Goal: Task Accomplishment & Management: Complete application form

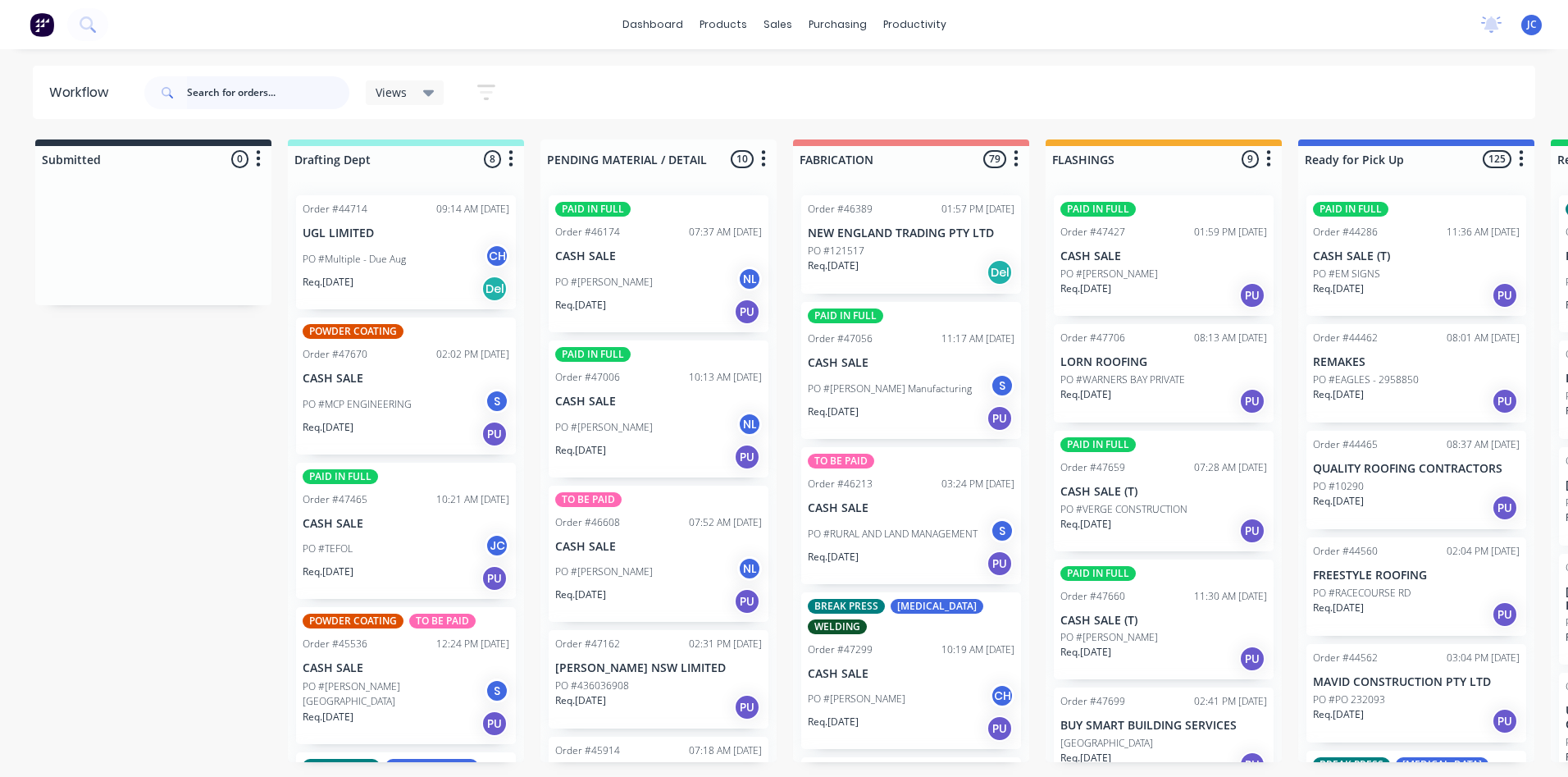
click at [237, 91] on input "text" at bounding box center [267, 92] width 162 height 33
type input "aurizon"
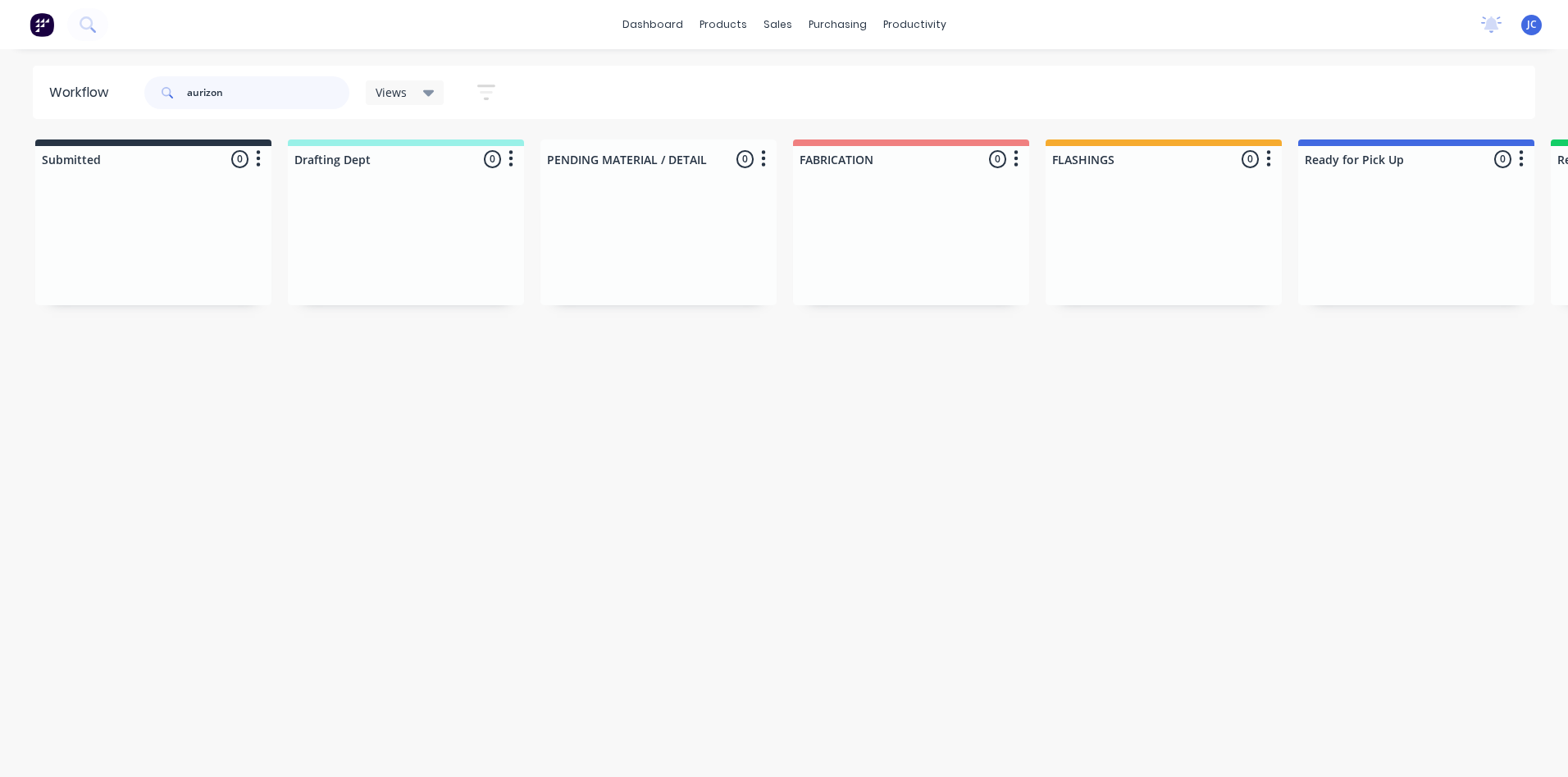
drag, startPoint x: 235, startPoint y: 92, endPoint x: 187, endPoint y: 91, distance: 48.0
click at [187, 91] on div "aurizon" at bounding box center [247, 92] width 205 height 33
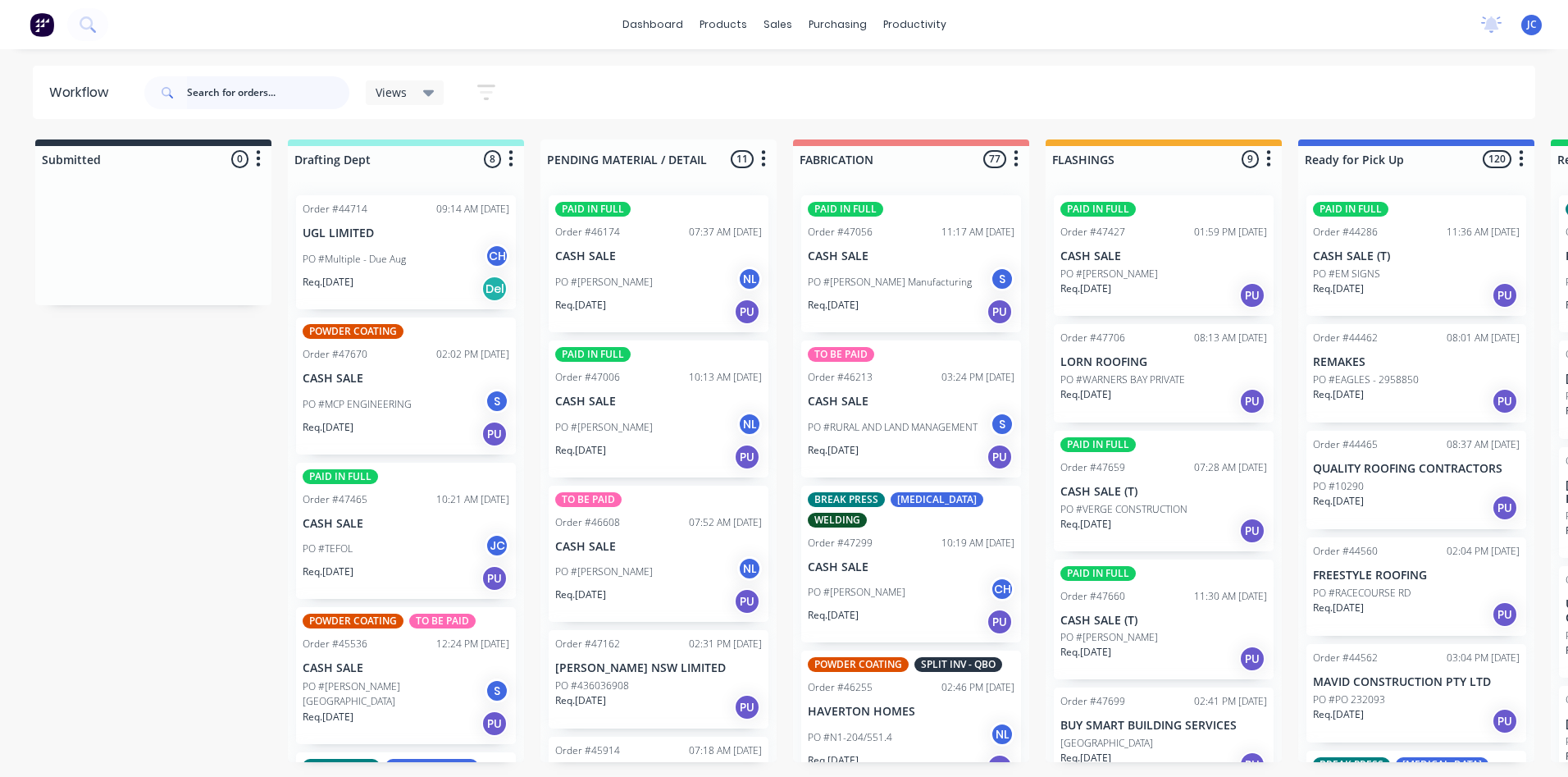
click at [237, 92] on input "text" at bounding box center [267, 92] width 162 height 33
click at [849, 74] on div "Sales Orders" at bounding box center [838, 79] width 67 height 14
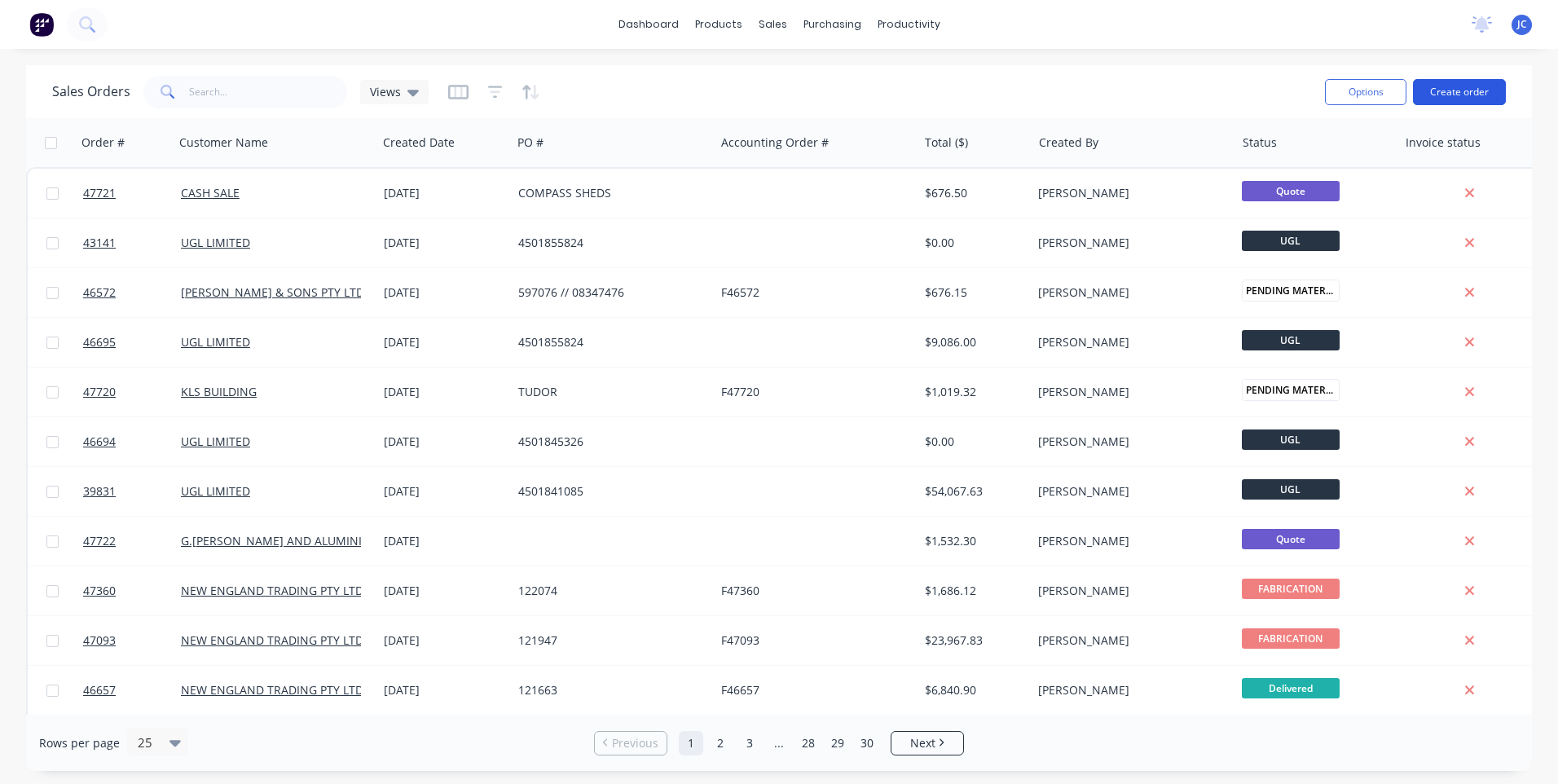
click at [1463, 99] on button "Create order" at bounding box center [1460, 92] width 93 height 26
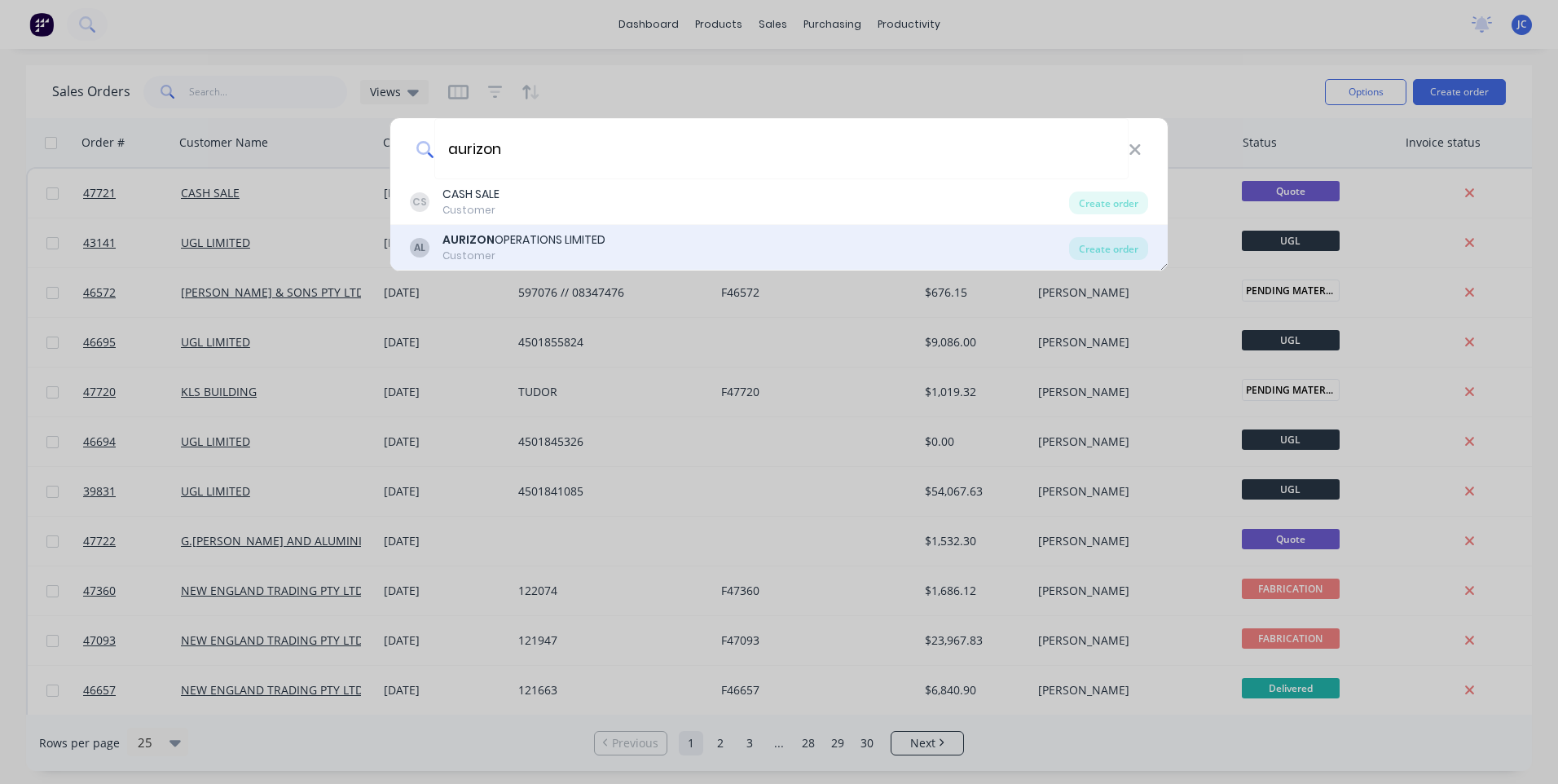
type input "aurizon"
click at [480, 241] on b "AURIZON" at bounding box center [469, 240] width 53 height 16
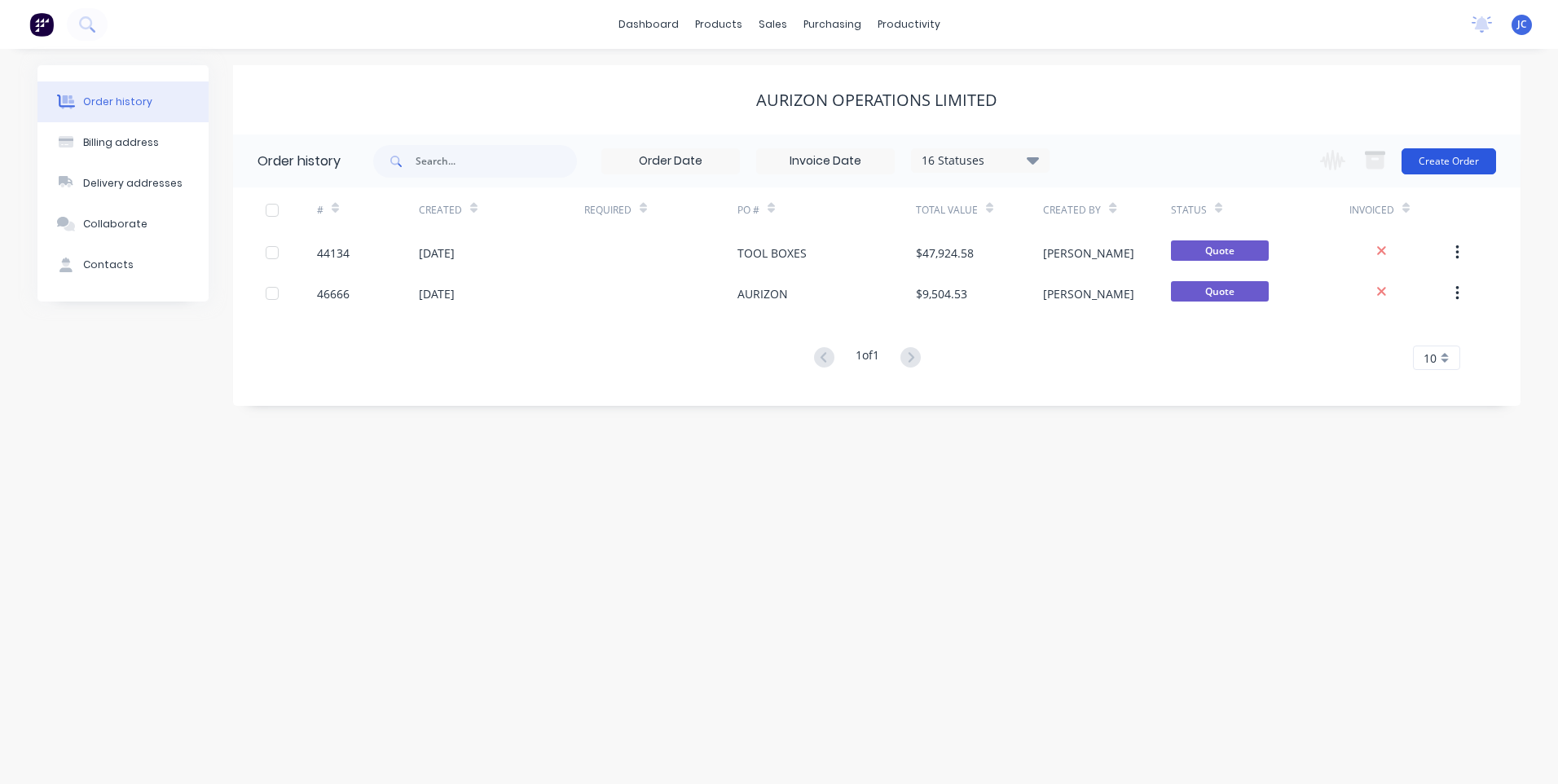
click at [1447, 165] on button "Create Order" at bounding box center [1449, 160] width 94 height 26
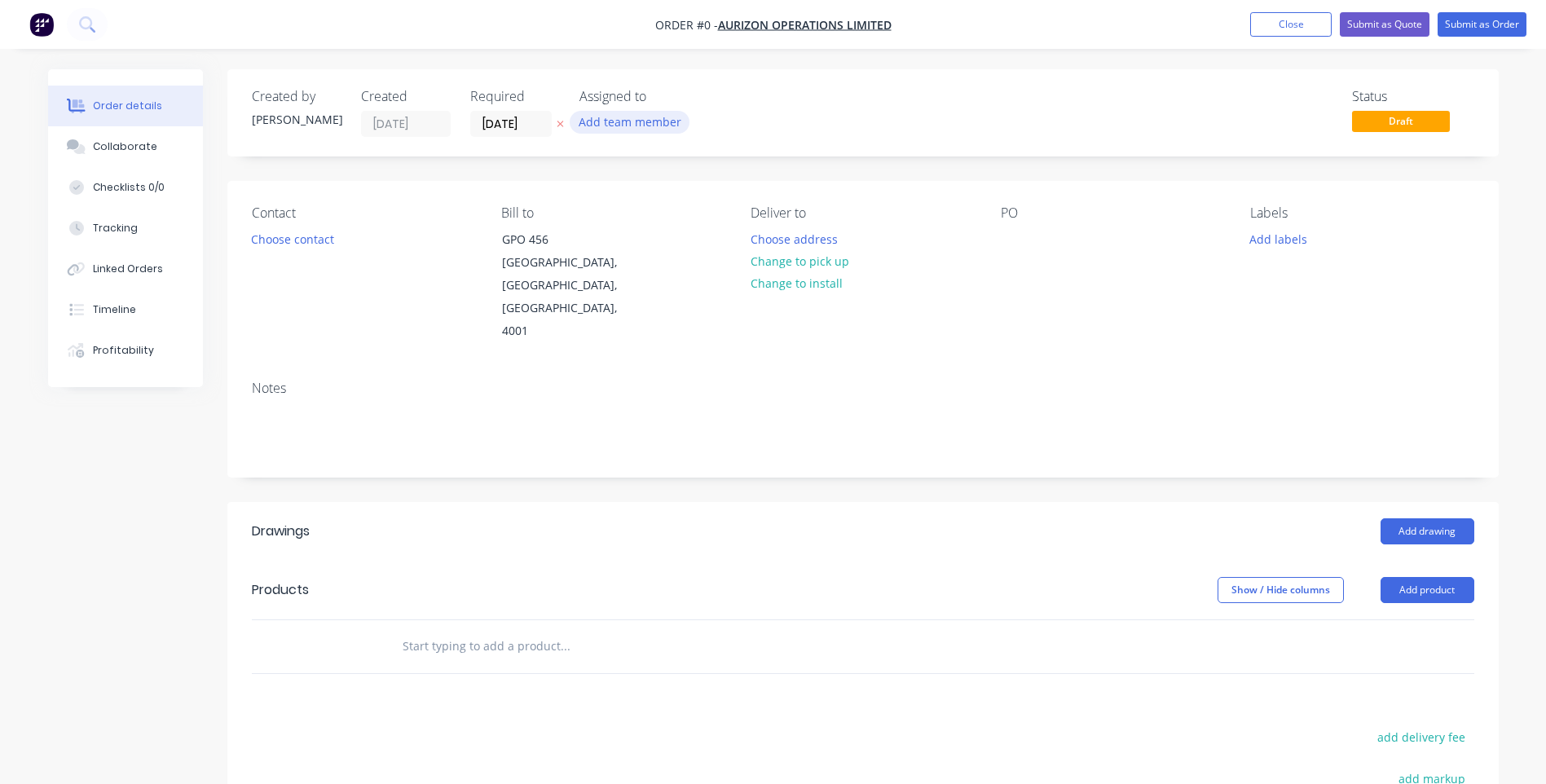
click at [595, 118] on button "Add team member" at bounding box center [629, 121] width 119 height 22
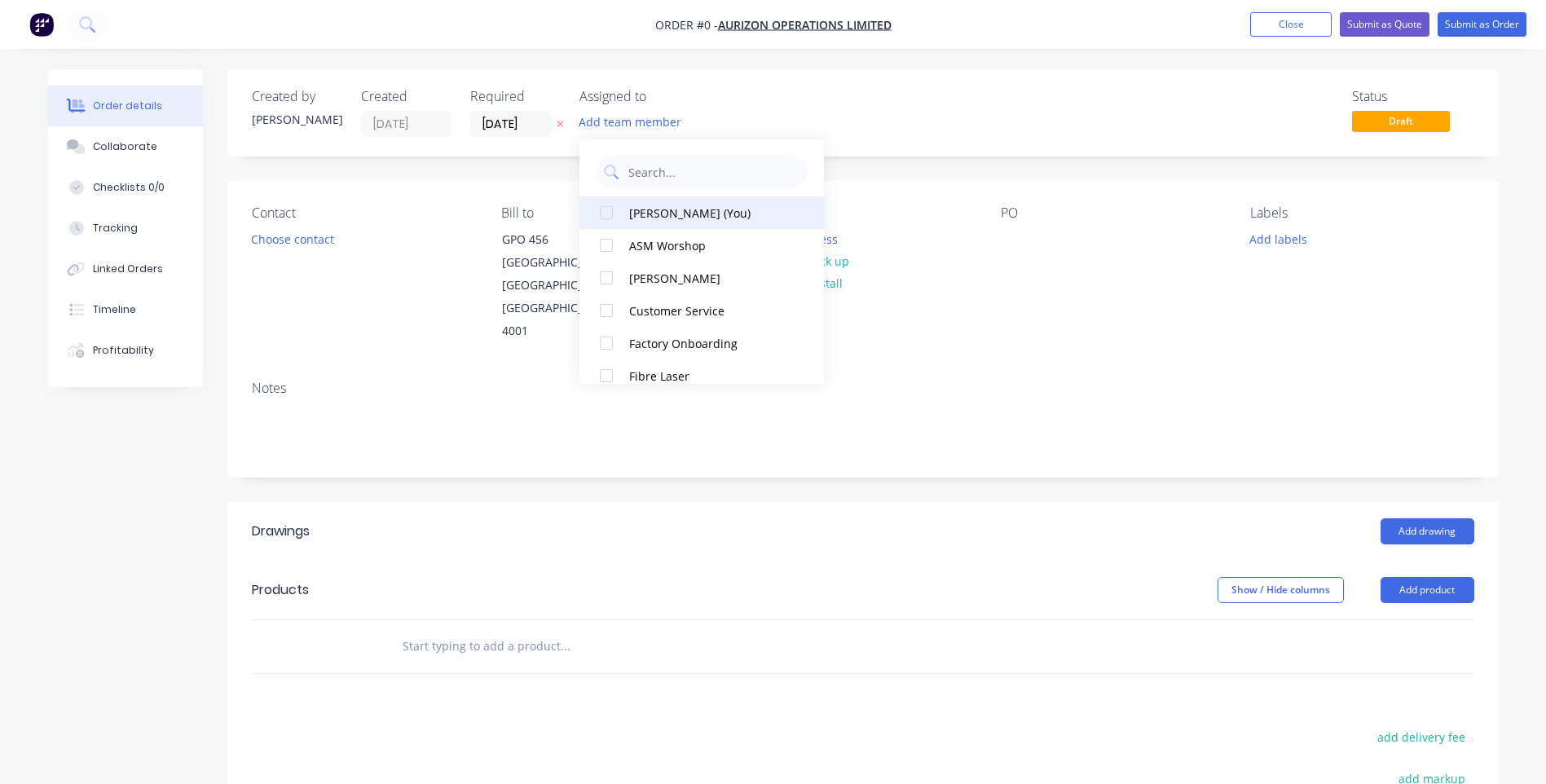
click at [613, 216] on div at bounding box center [606, 212] width 33 height 33
click at [952, 122] on div "Order details Collaborate Checklists 0/0 Tracking Linked Orders Timeline Profit…" at bounding box center [773, 561] width 1483 height 984
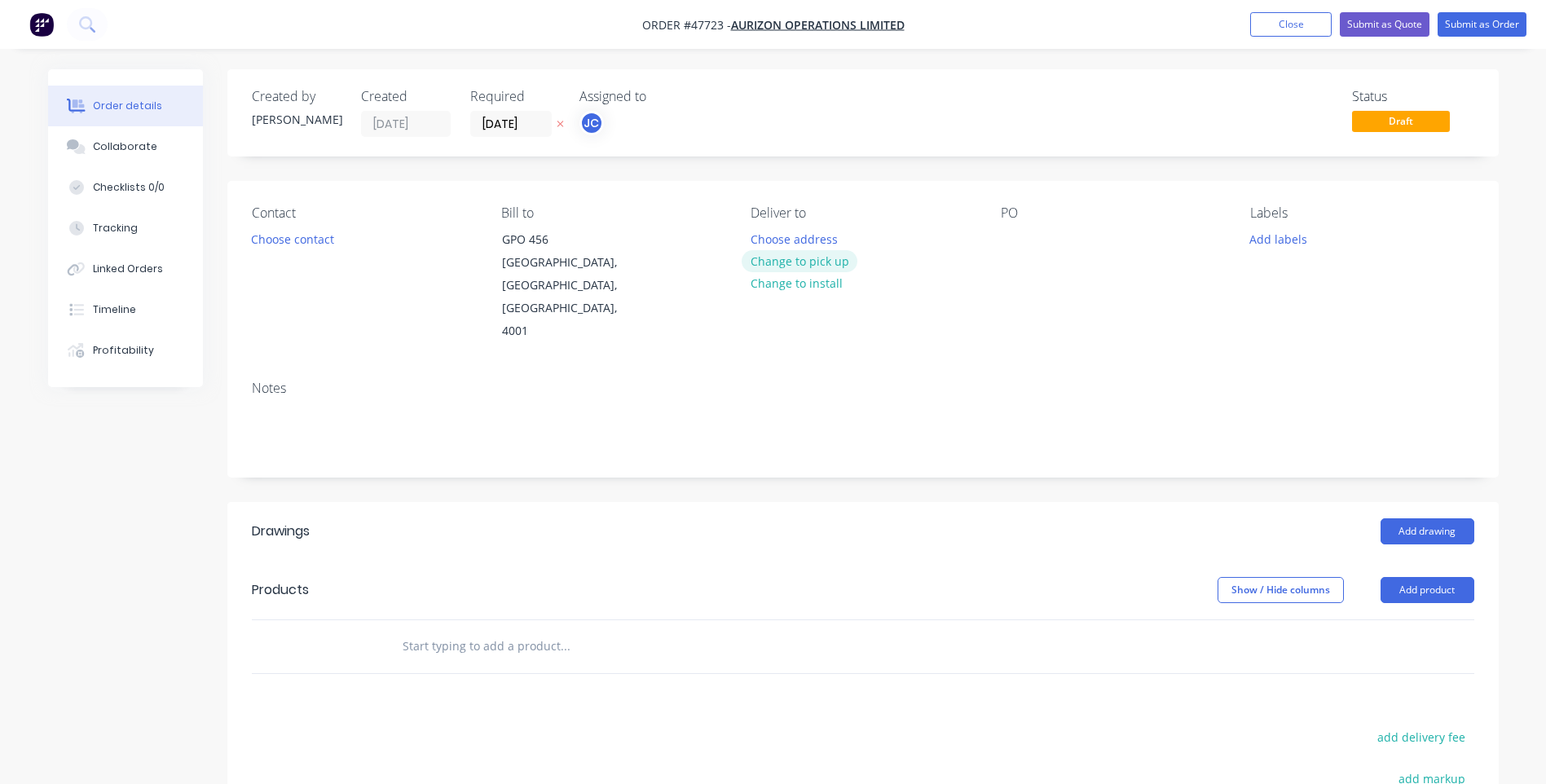
click at [781, 265] on button "Change to pick up" at bounding box center [799, 261] width 116 height 22
click at [525, 124] on input "[DATE]" at bounding box center [511, 123] width 80 height 24
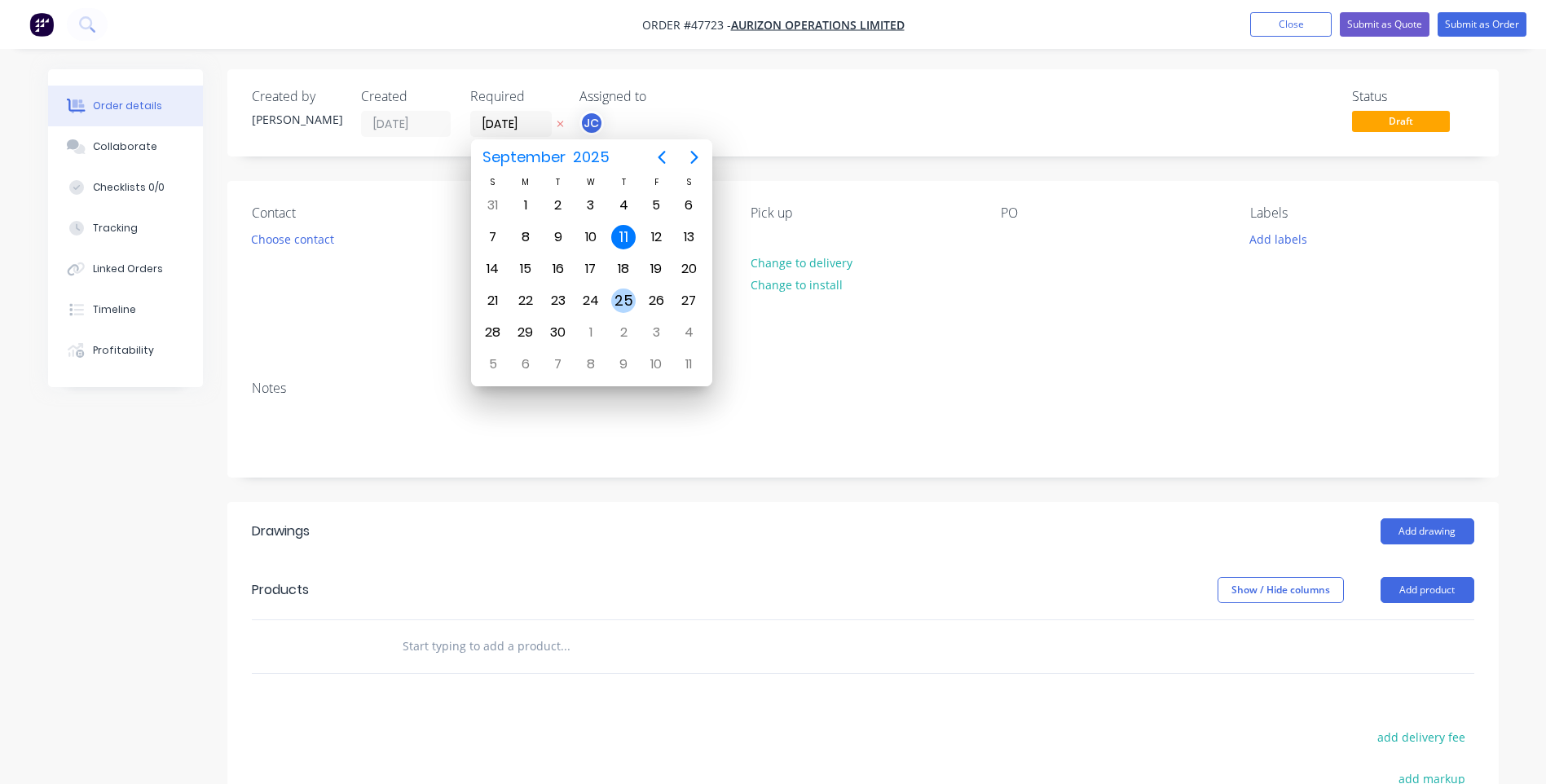
click at [630, 290] on div "25" at bounding box center [623, 300] width 24 height 24
type input "[DATE]"
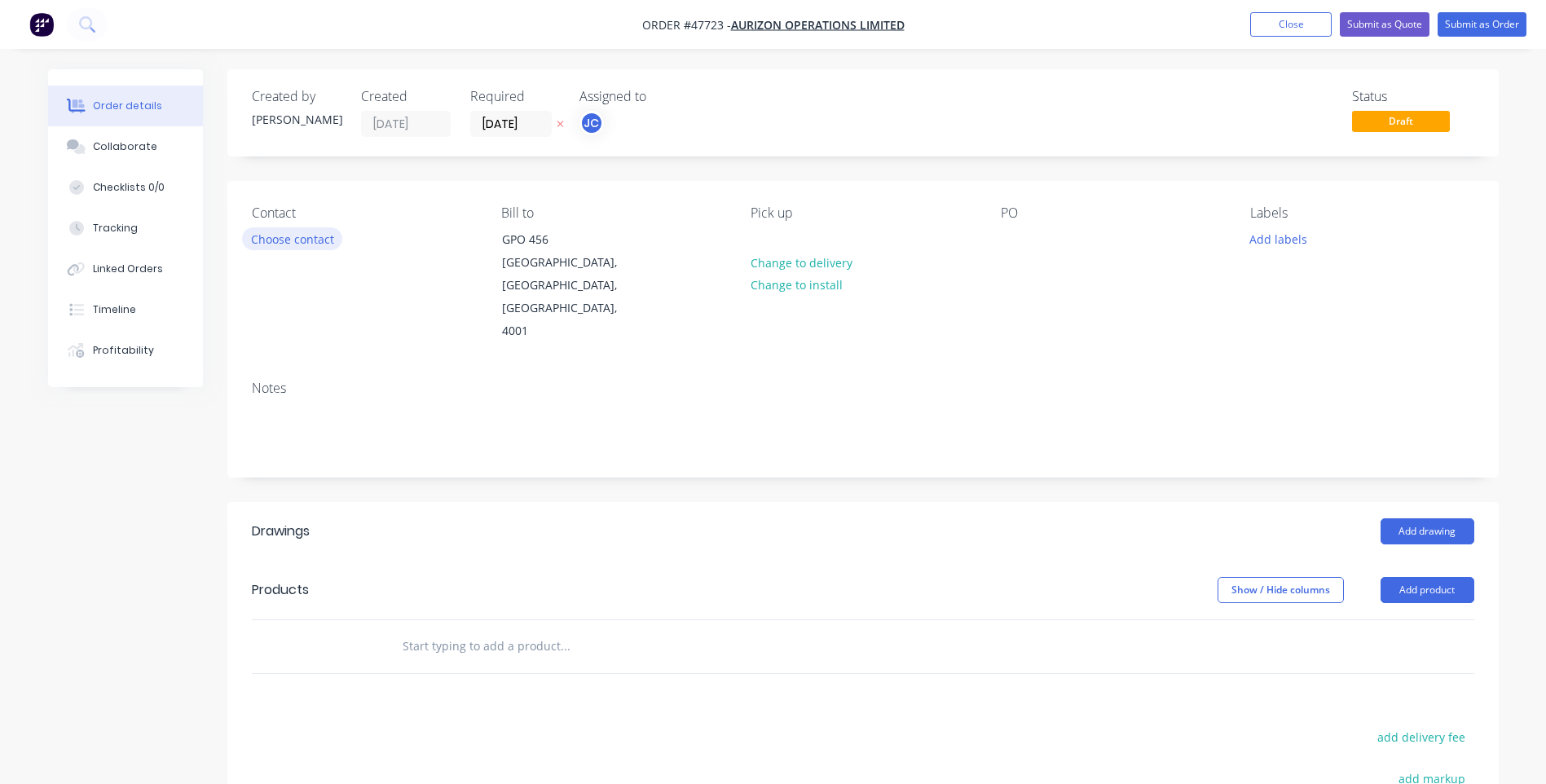
click at [297, 236] on button "Choose contact" at bounding box center [292, 238] width 100 height 22
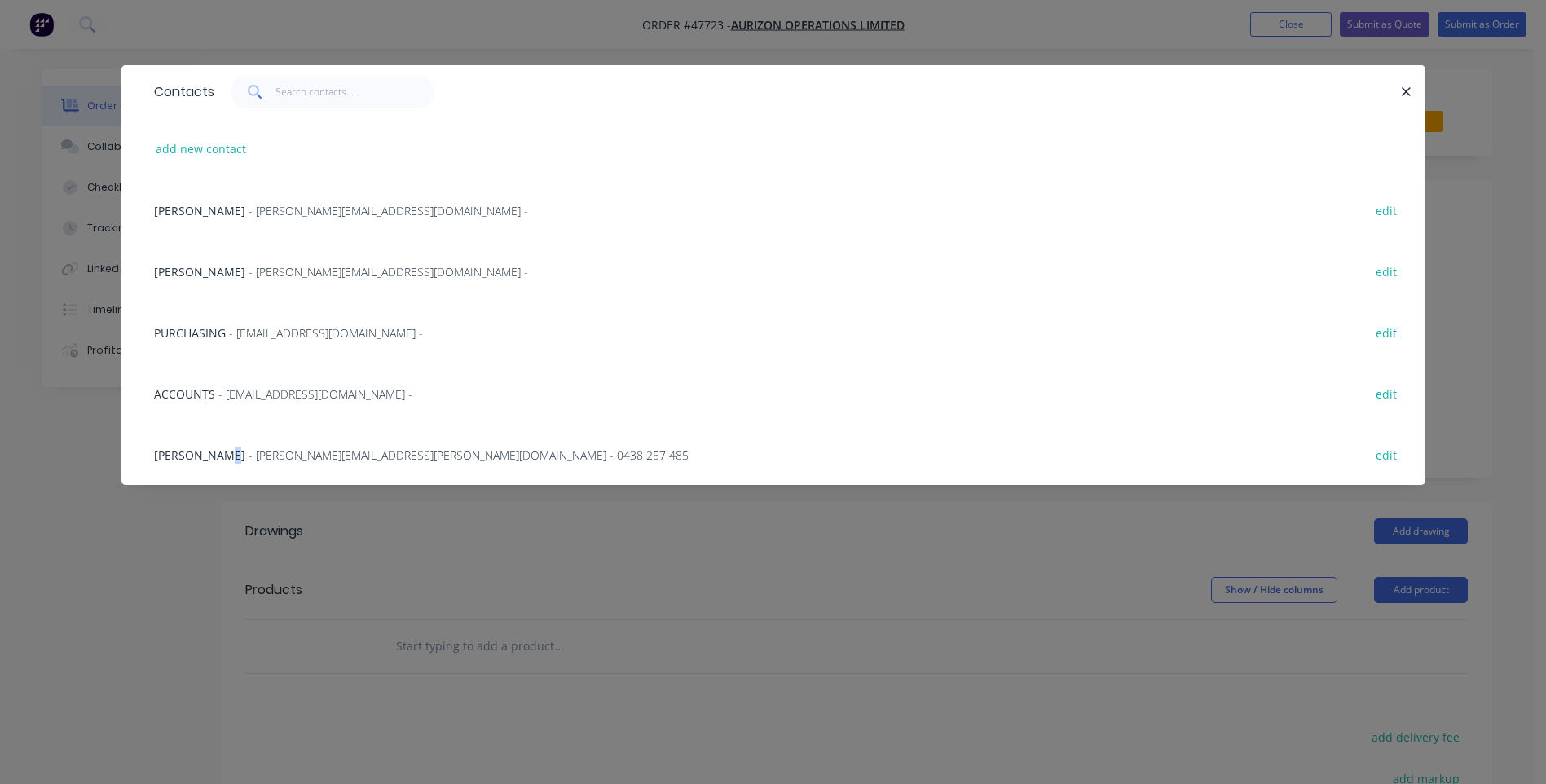
click at [217, 452] on span "[PERSON_NAME]" at bounding box center [200, 454] width 91 height 15
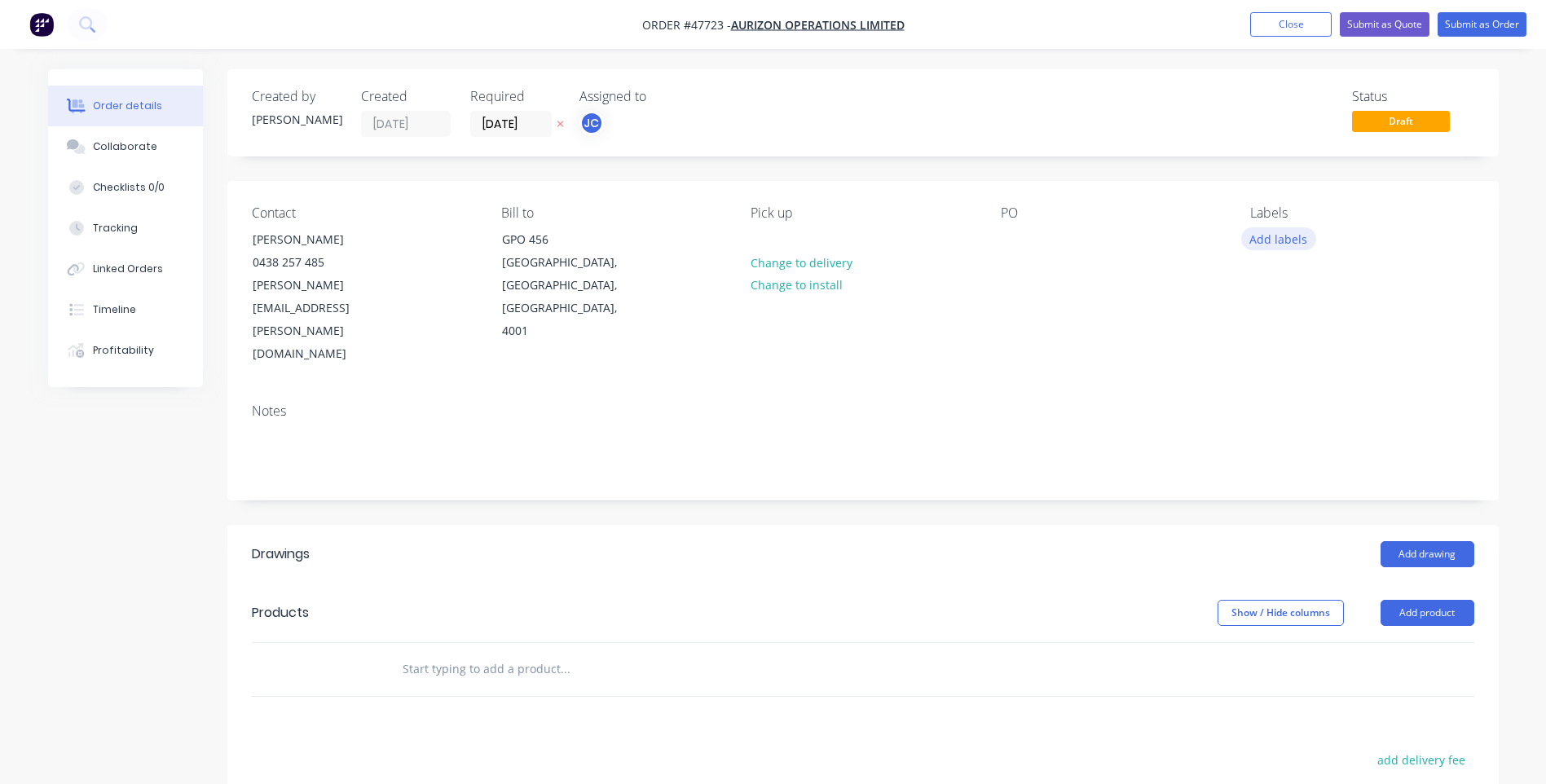
click at [1284, 242] on button "Add labels" at bounding box center [1279, 238] width 75 height 22
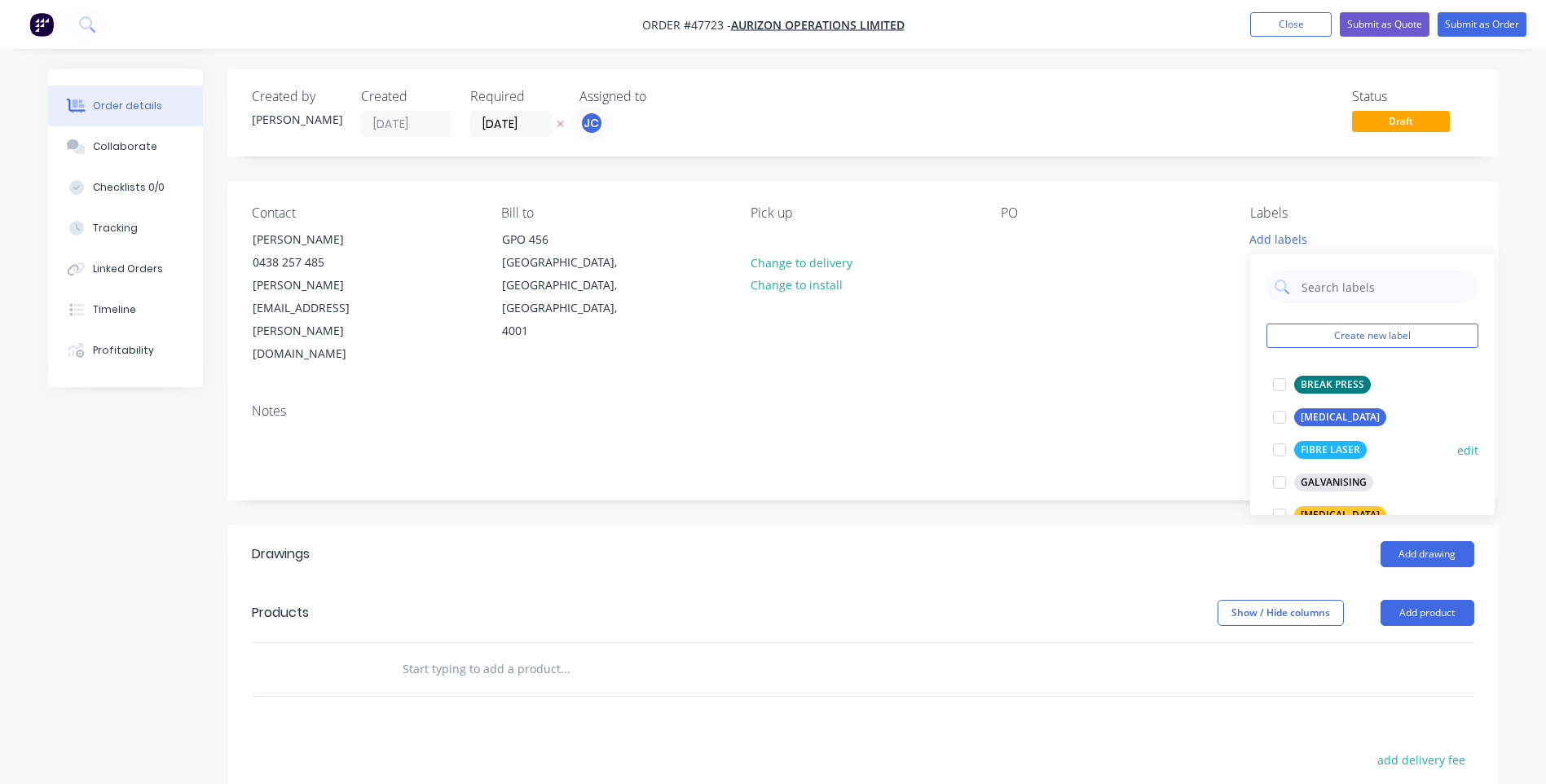
click at [1284, 447] on div at bounding box center [1279, 449] width 33 height 33
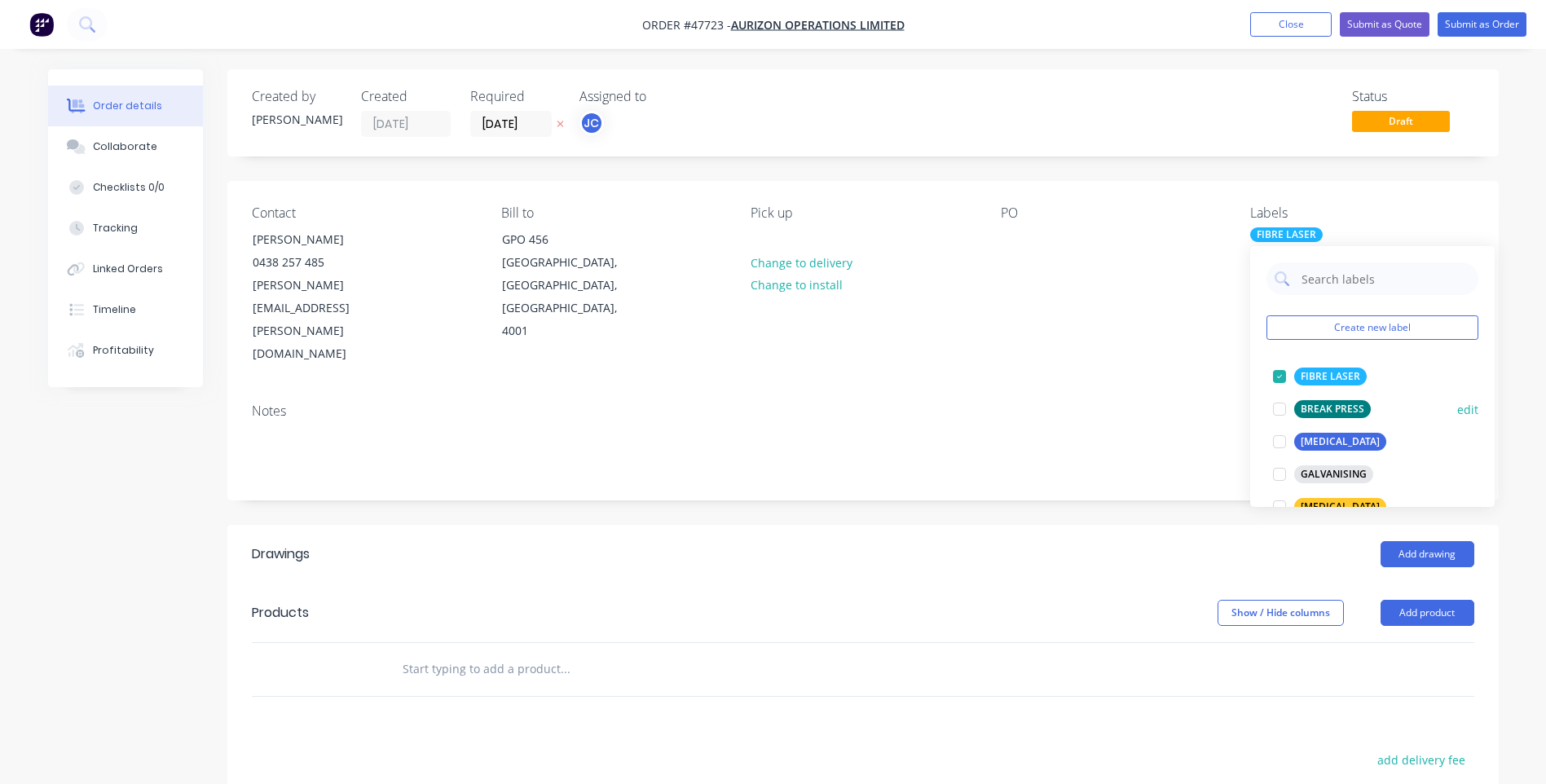
click at [1277, 404] on div at bounding box center [1279, 409] width 33 height 33
click at [1278, 373] on div at bounding box center [1279, 376] width 33 height 33
click at [1194, 319] on div "Contact [PERSON_NAME] [PHONE_NUMBER] [PERSON_NAME][EMAIL_ADDRESS][PERSON_NAME][…" at bounding box center [863, 285] width 1271 height 209
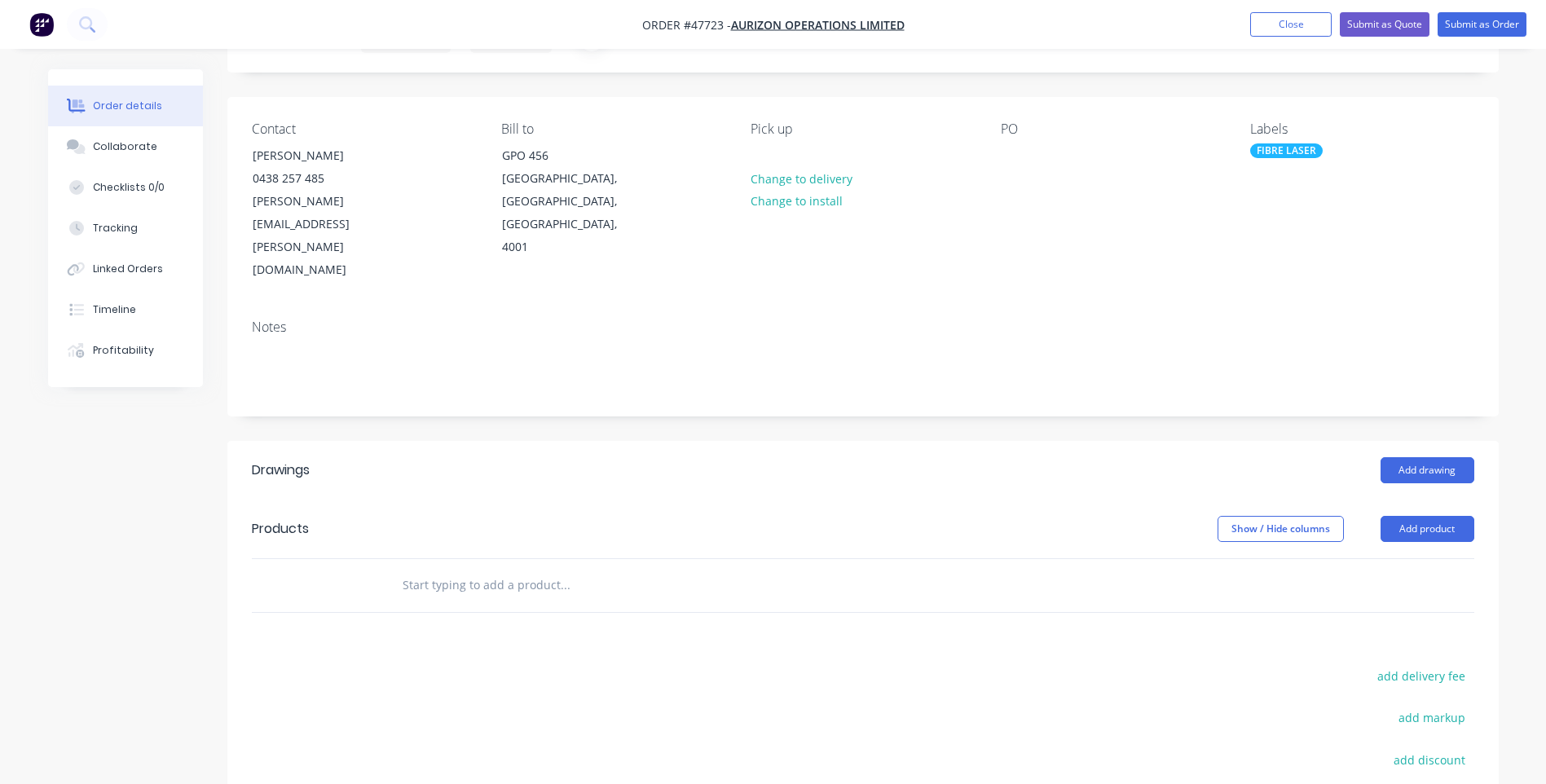
scroll to position [224, 0]
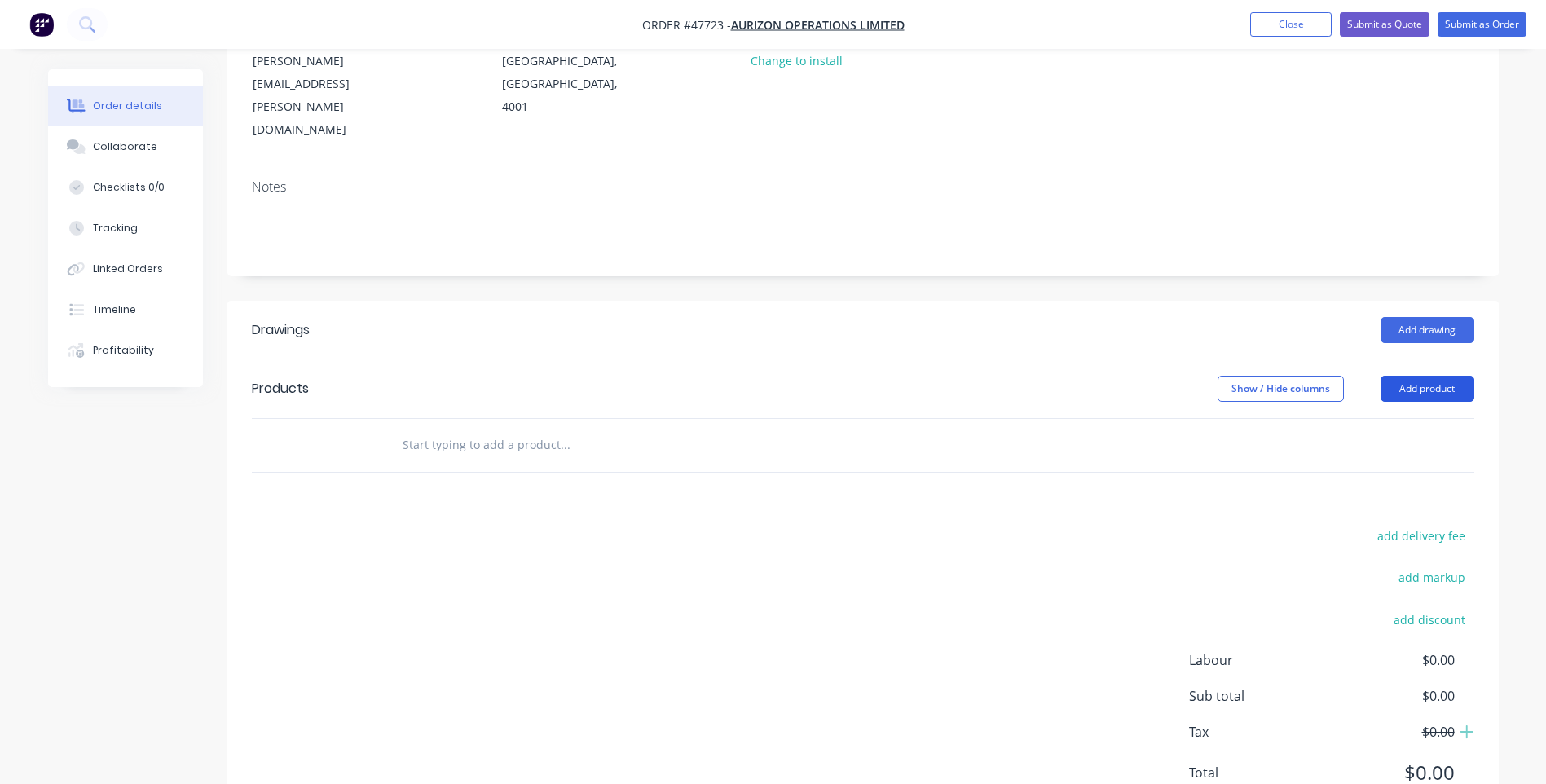
click at [1423, 376] on button "Add product" at bounding box center [1427, 388] width 94 height 26
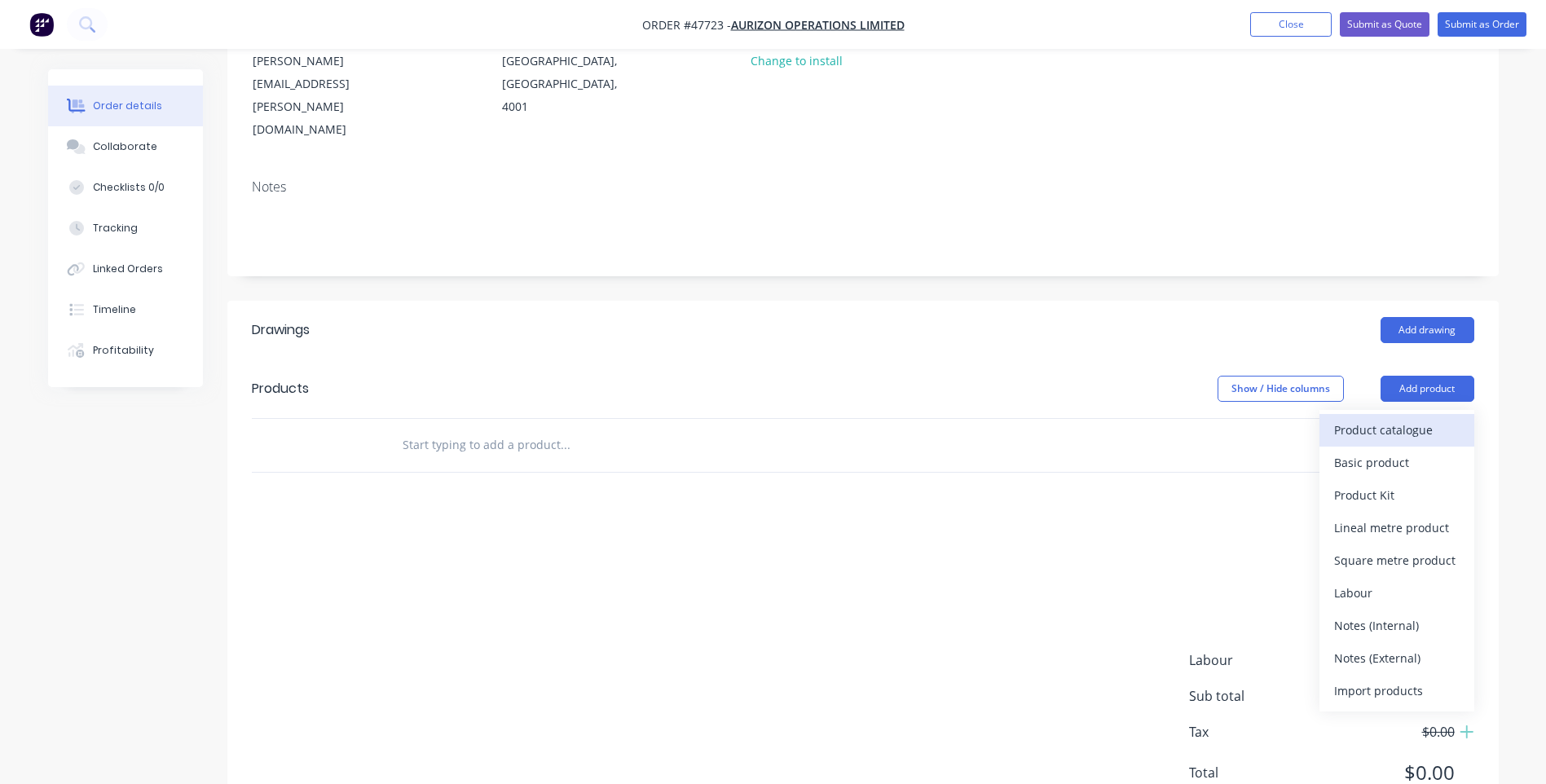
click at [1376, 418] on div "Product catalogue" at bounding box center [1396, 429] width 126 height 24
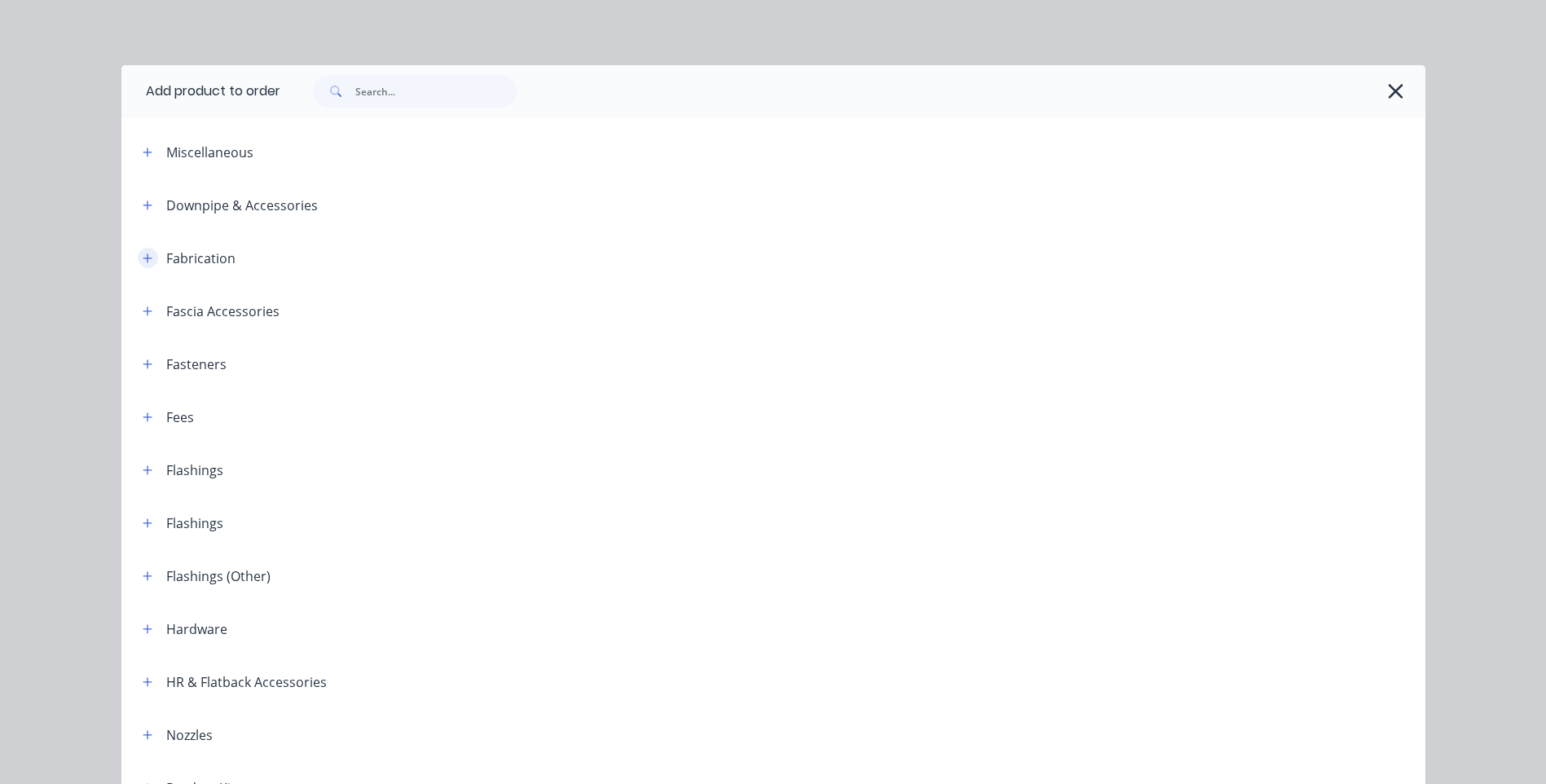
click at [143, 252] on icon "button" at bounding box center [147, 257] width 10 height 12
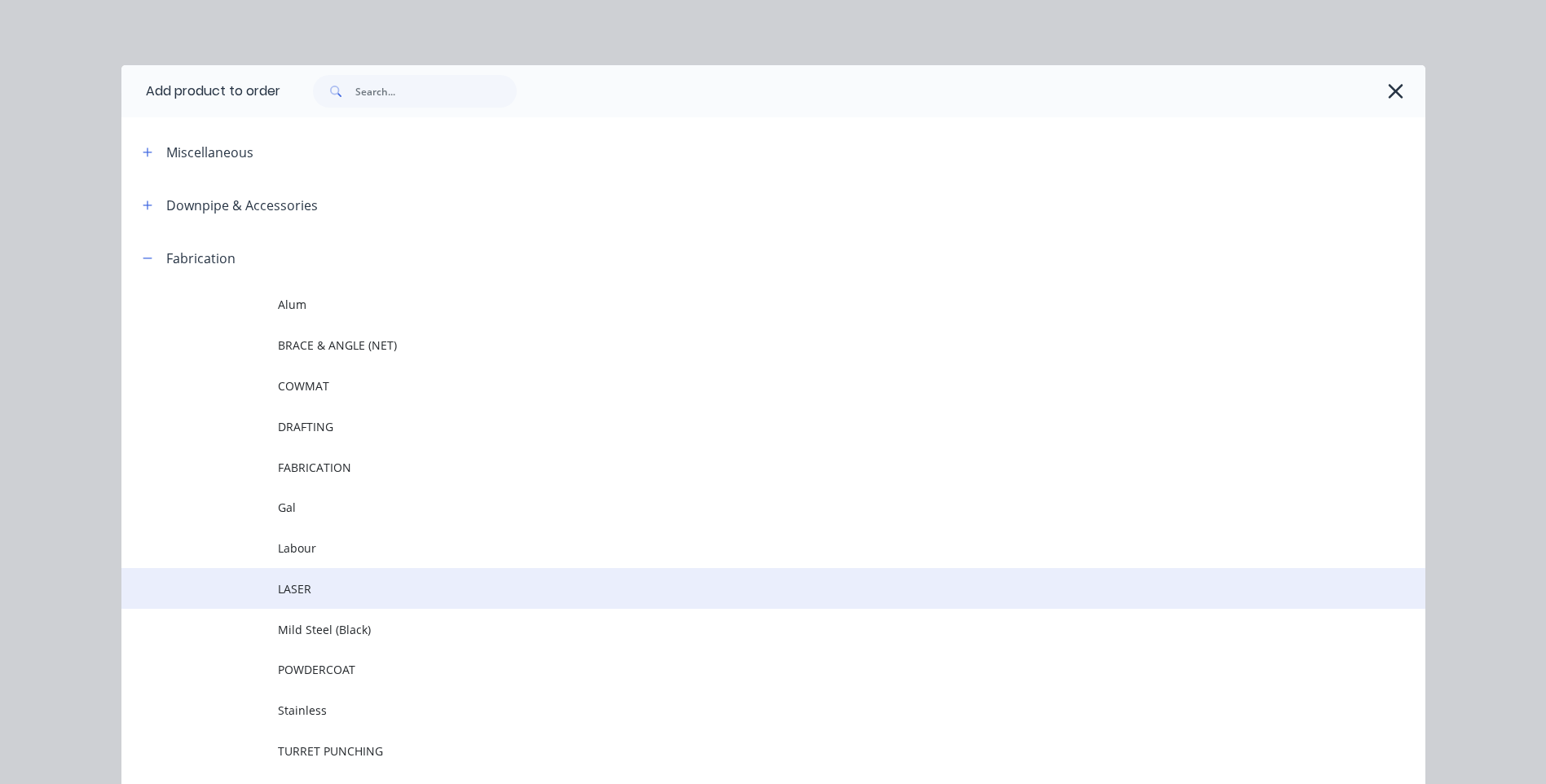
click at [289, 601] on td "LASER" at bounding box center [851, 588] width 1147 height 41
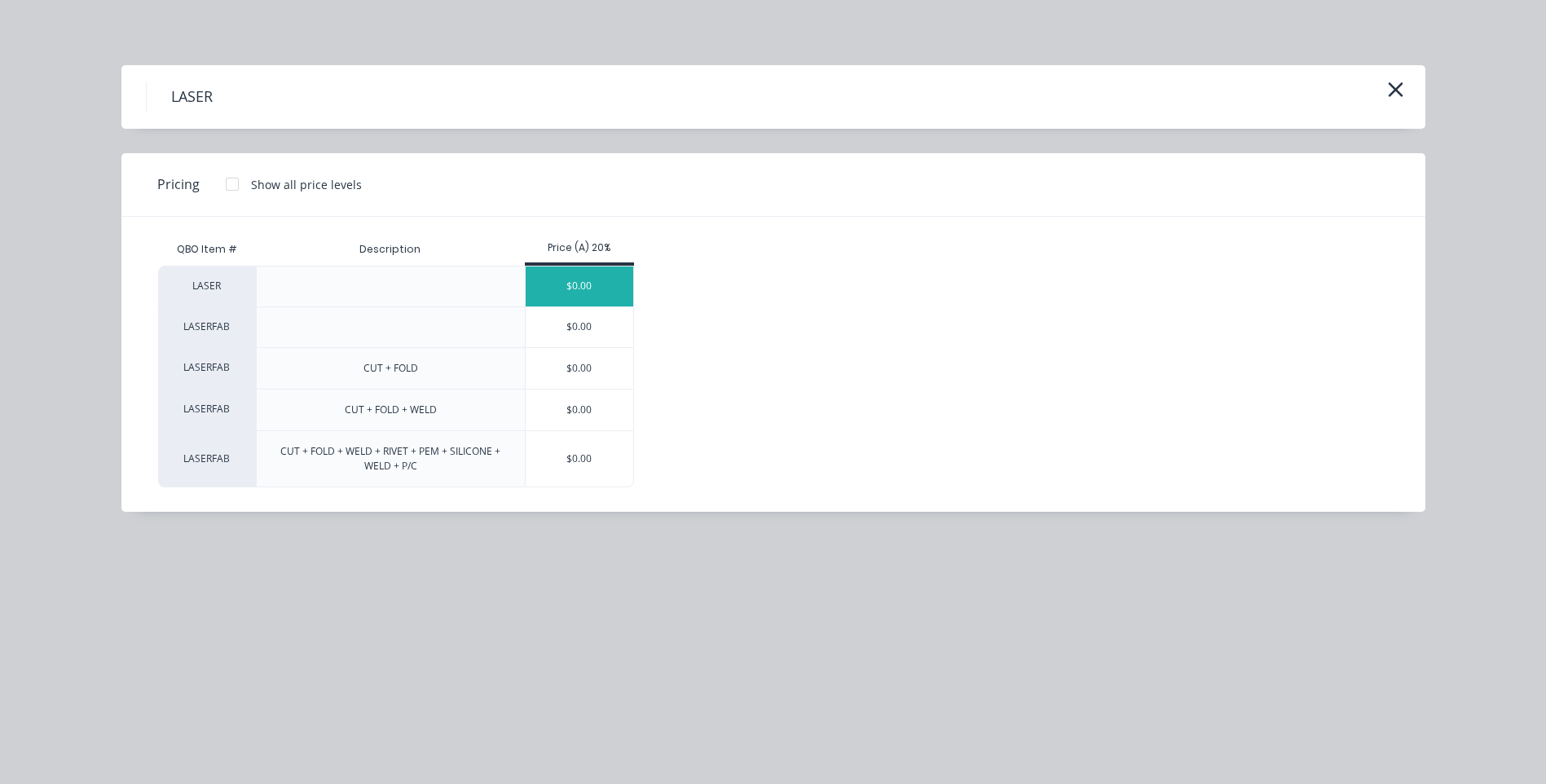
click at [562, 290] on div "$0.00" at bounding box center [580, 286] width 109 height 40
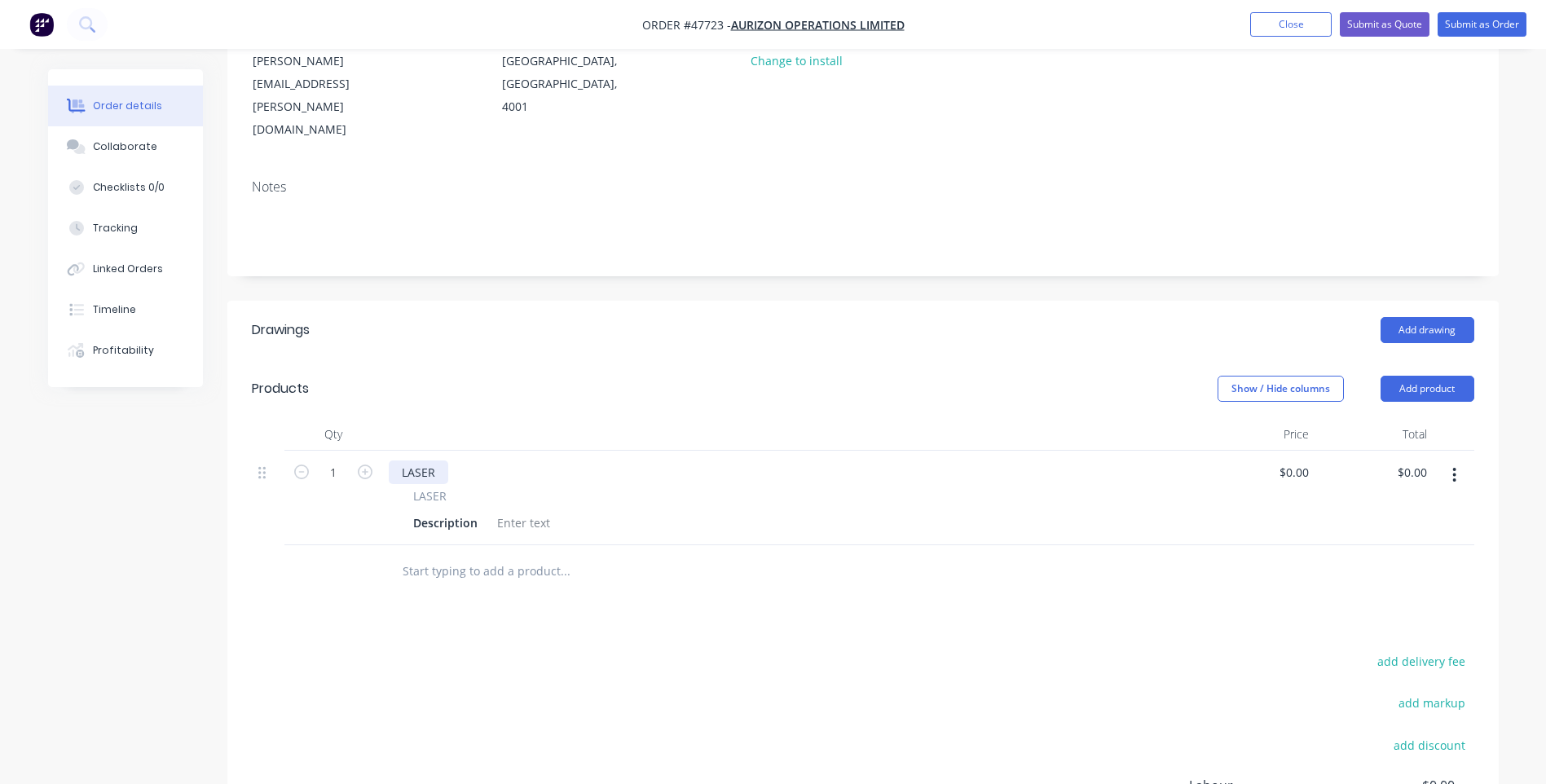
click at [434, 461] on div "LASER" at bounding box center [418, 472] width 60 height 24
drag, startPoint x: 436, startPoint y: 404, endPoint x: 398, endPoint y: 403, distance: 38.0
click at [398, 461] on div "LASER" at bounding box center [418, 472] width 60 height 24
click at [413, 461] on div "3" at bounding box center [405, 472] width 33 height 24
drag, startPoint x: 519, startPoint y: 404, endPoint x: 419, endPoint y: 412, distance: 100.3
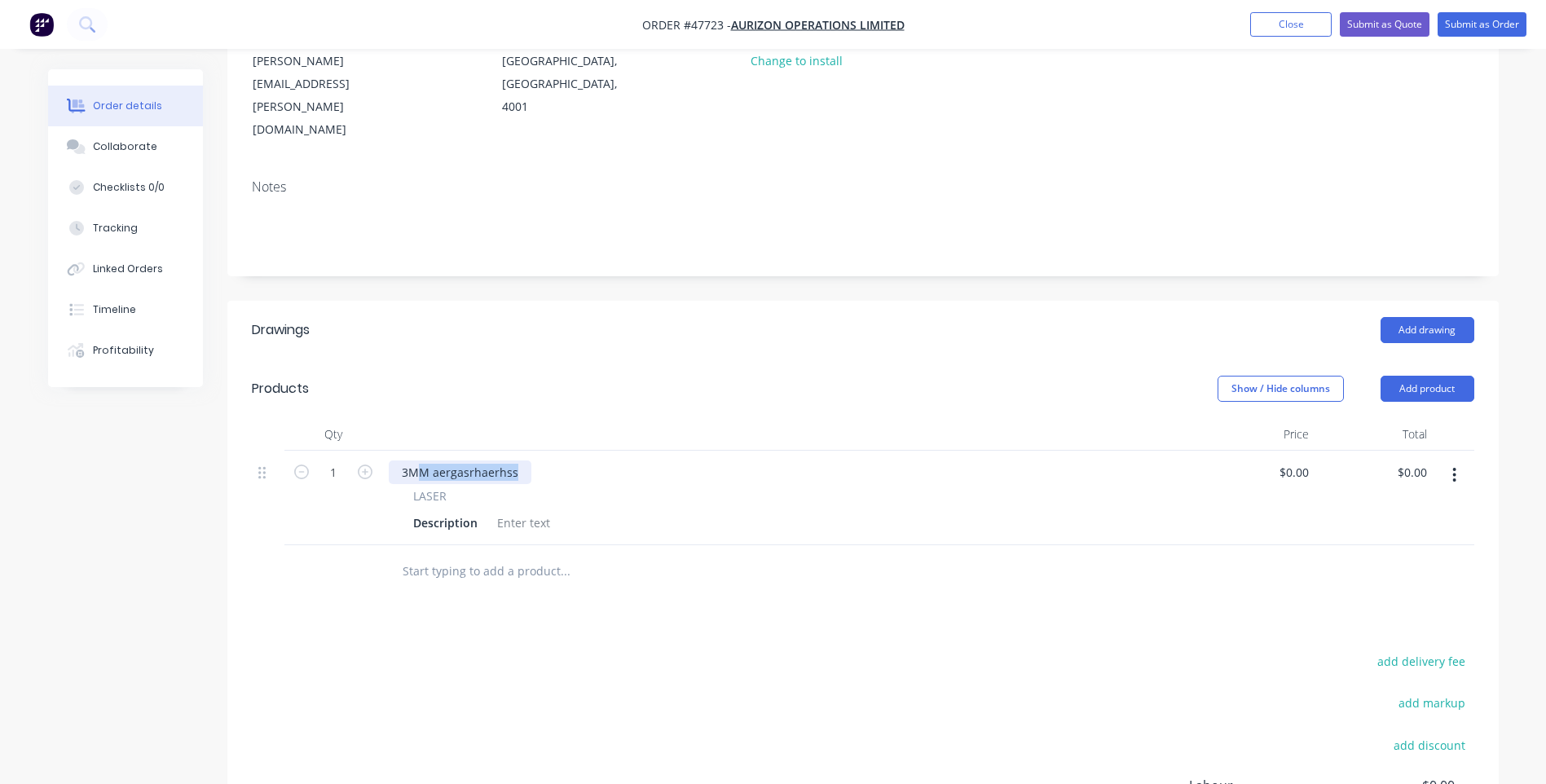
click at [419, 461] on div "3MM aergasrhaerhss" at bounding box center [460, 472] width 143 height 24
click at [462, 510] on div "Description" at bounding box center [445, 522] width 78 height 24
drag, startPoint x: 477, startPoint y: 454, endPoint x: 405, endPoint y: 456, distance: 72.0
click at [405, 487] on div "LASER Description" at bounding box center [789, 510] width 802 height 47
click at [536, 510] on div "TRACTION MOTOR CONECTION" at bounding box center [499, 522] width 185 height 24
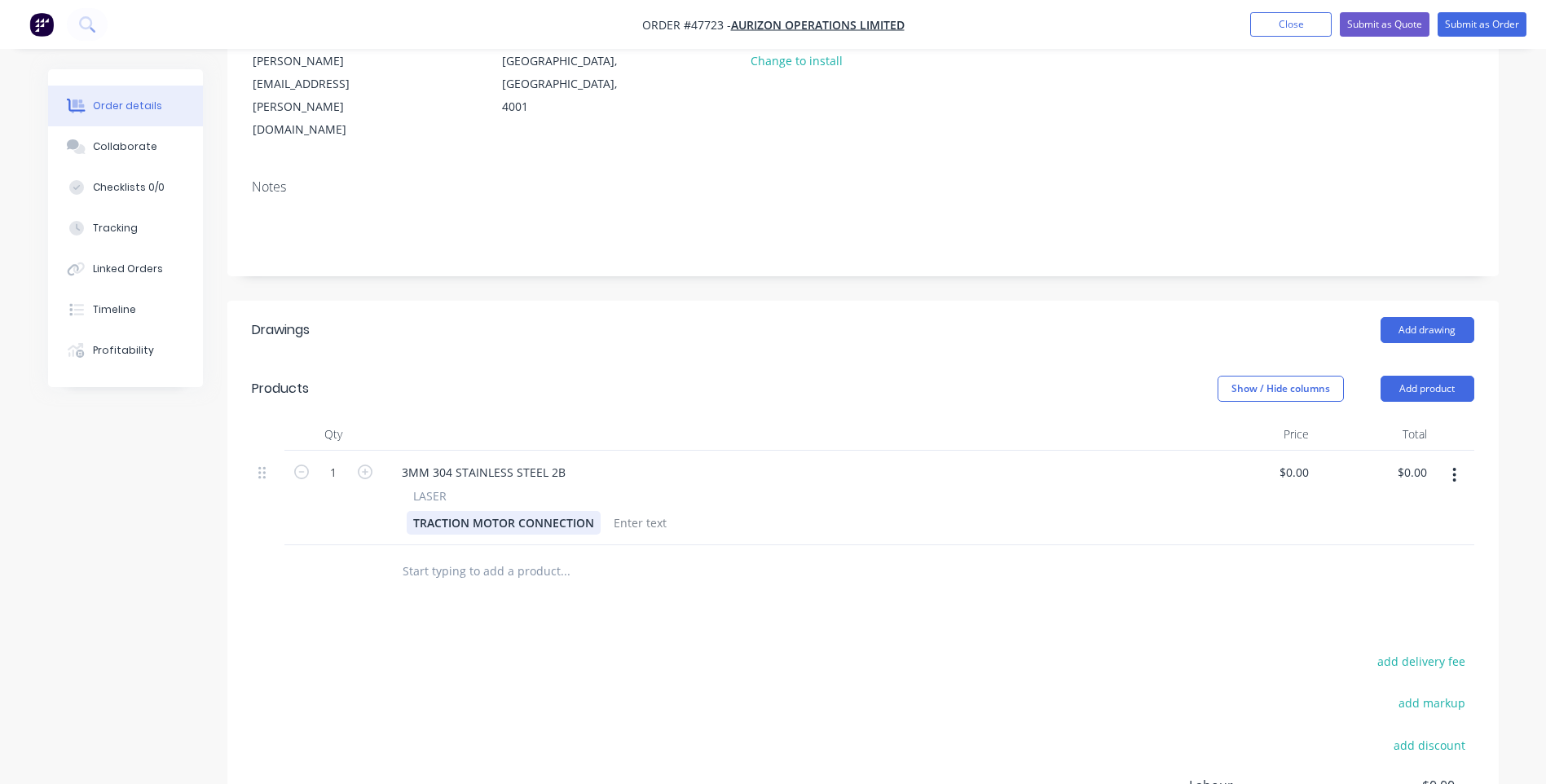
click at [593, 510] on div "TRACTION MOTOR CONNECTION" at bounding box center [503, 522] width 194 height 24
click at [664, 510] on div at bounding box center [650, 522] width 66 height 24
click at [751, 510] on div "TRACTION MOTOR CONNECTION PLATE 40x25 CUT ONLY" at bounding box center [786, 531] width 759 height 41
click at [340, 461] on input "1" at bounding box center [333, 472] width 43 height 24
type input "100"
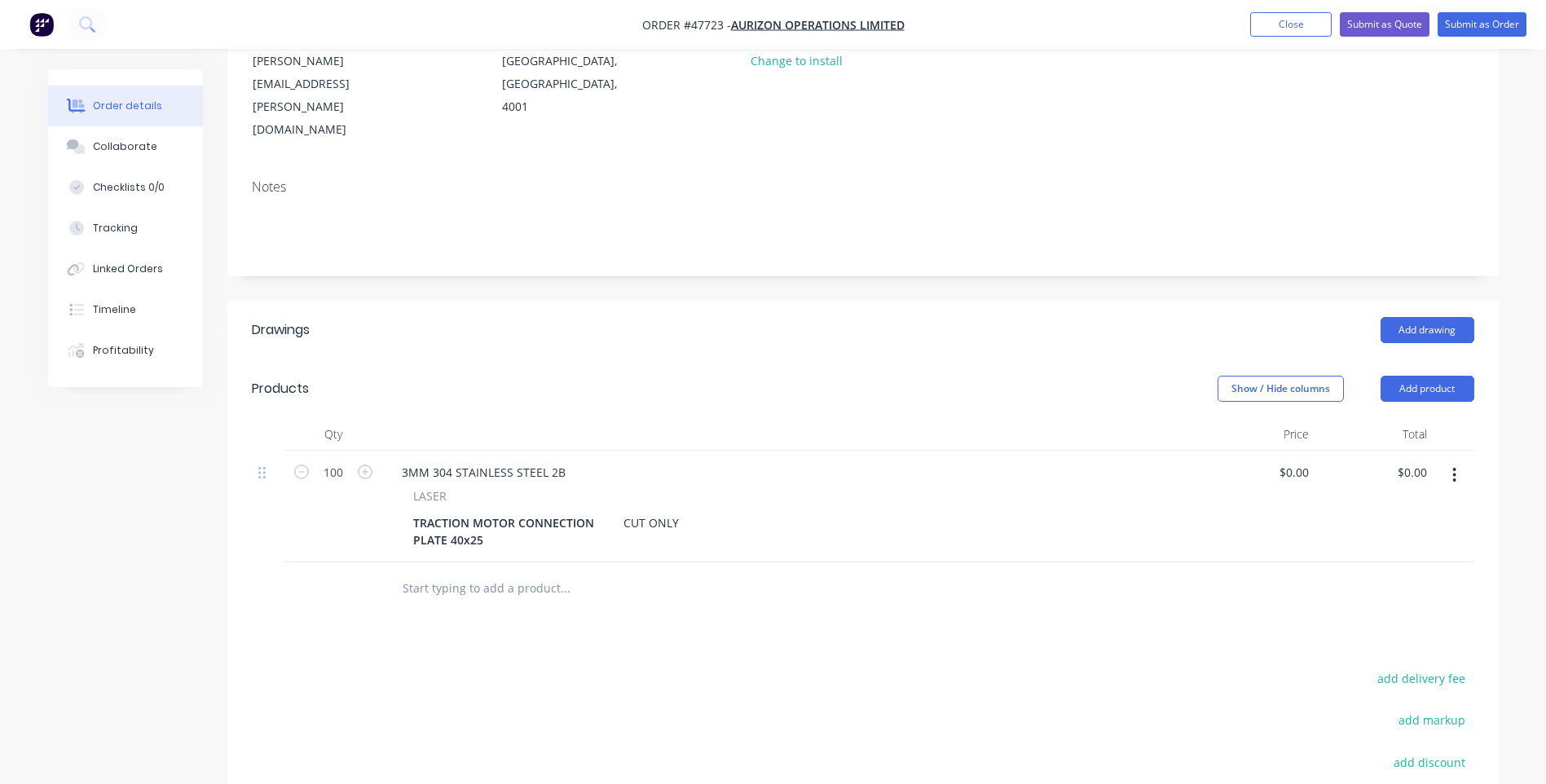
click at [959, 562] on div at bounding box center [675, 588] width 586 height 53
click at [1415, 461] on input "0.00" at bounding box center [1414, 472] width 37 height 24
type input "279"
type input "$2.79"
type input "$279.00"
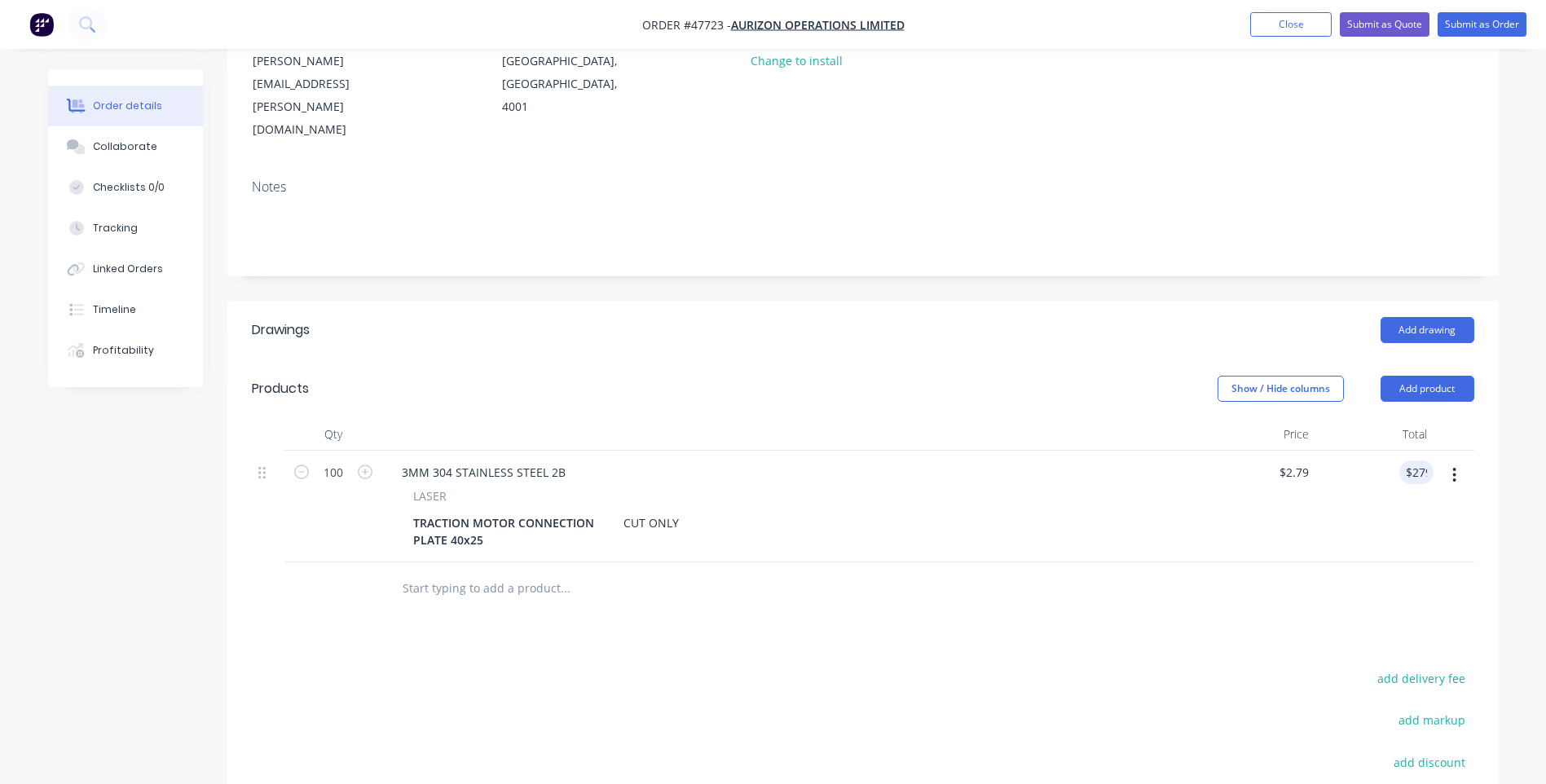
click at [1329, 562] on div at bounding box center [863, 588] width 1223 height 53
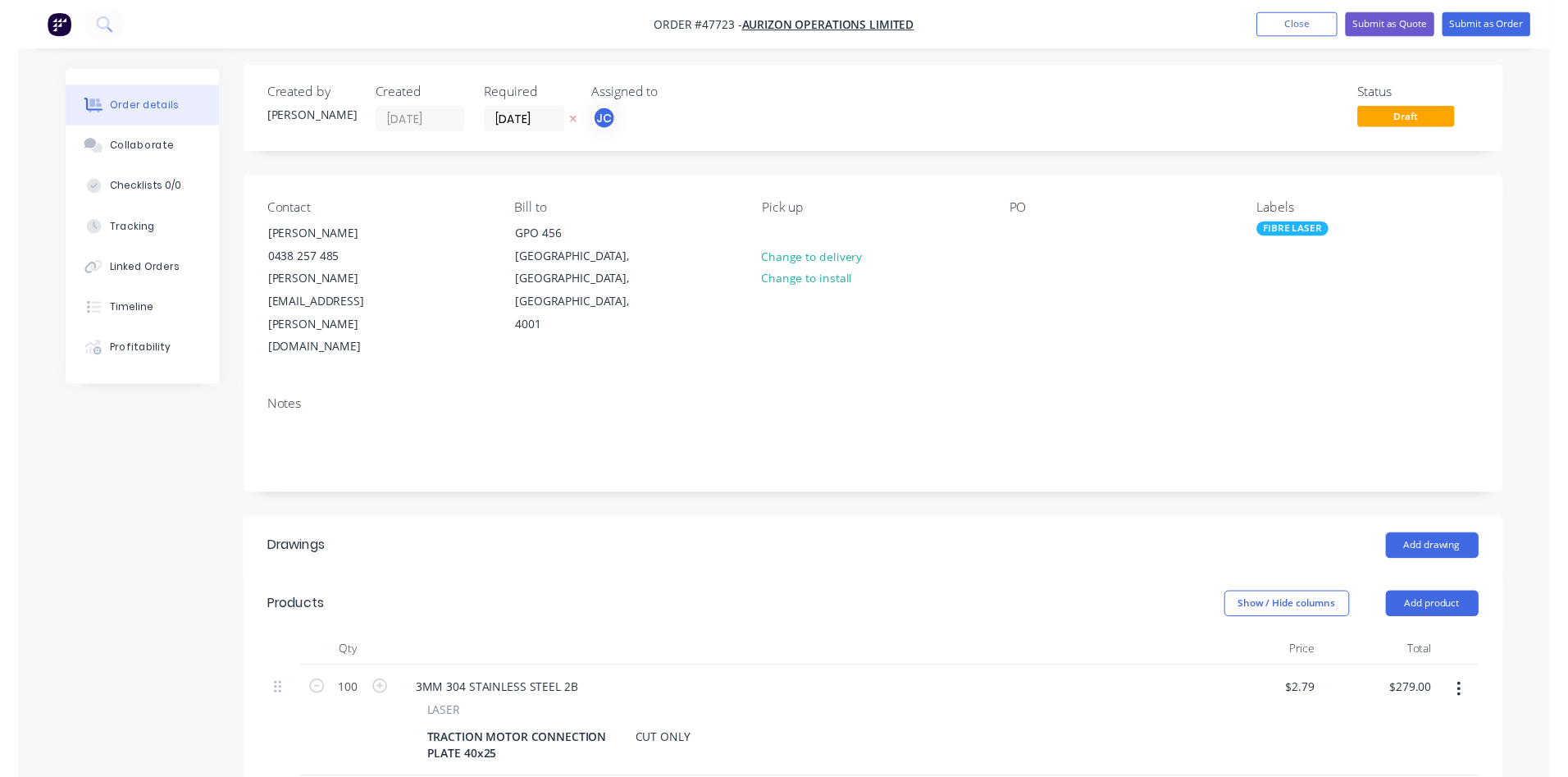
scroll to position [0, 0]
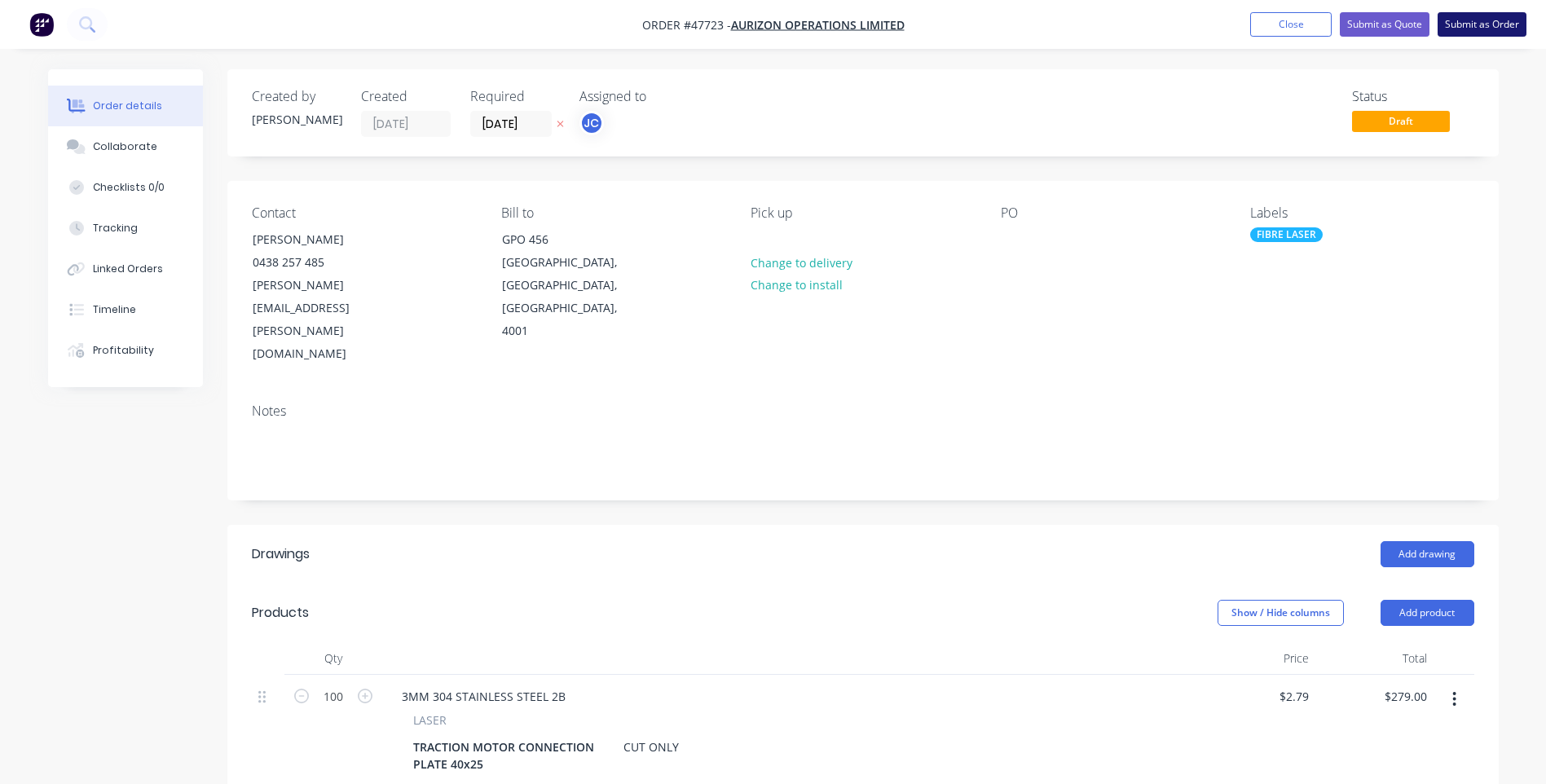
click at [1476, 24] on button "Submit as Order" at bounding box center [1482, 24] width 89 height 24
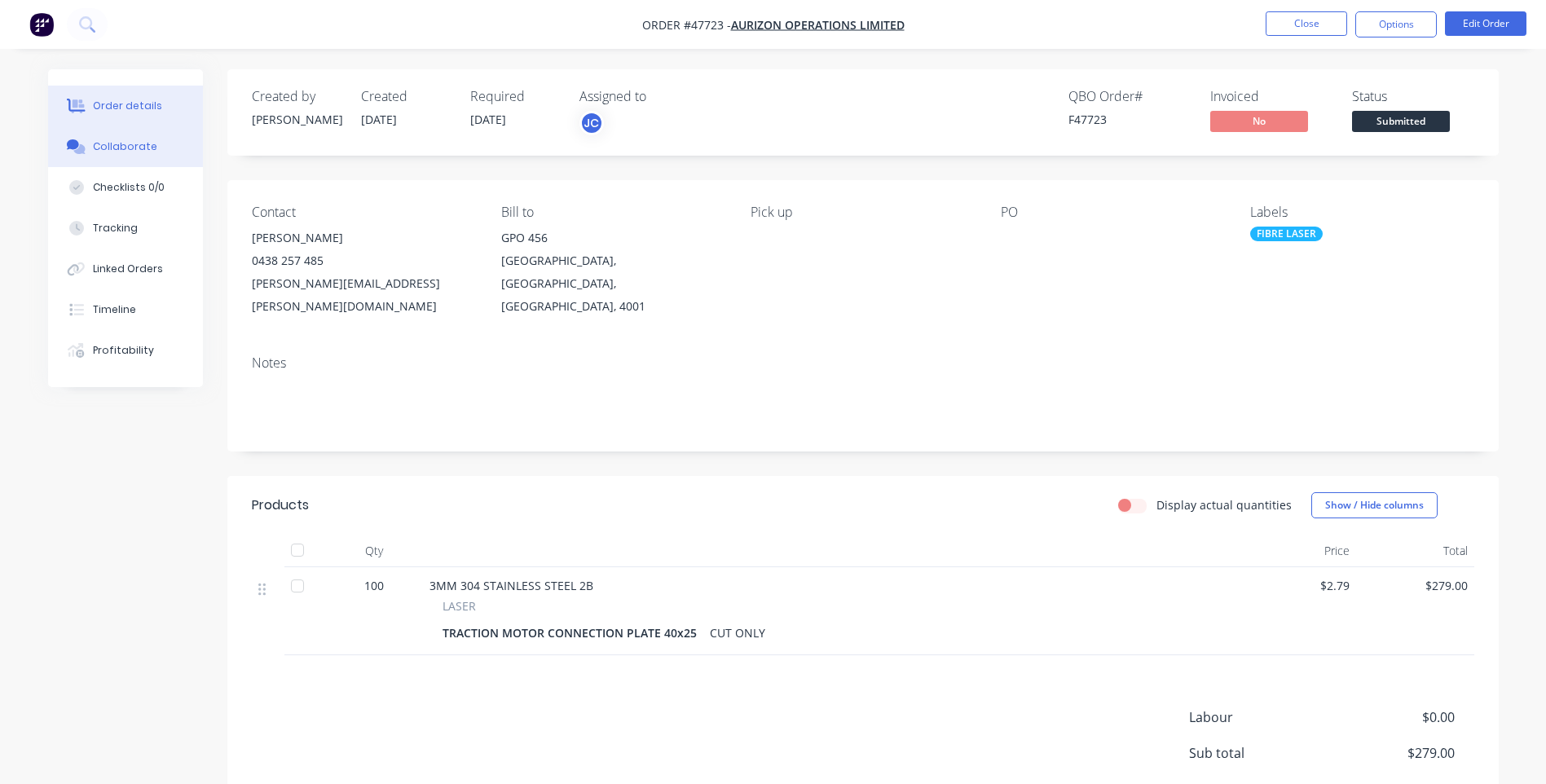
click at [114, 148] on div "Collaborate" at bounding box center [125, 146] width 64 height 14
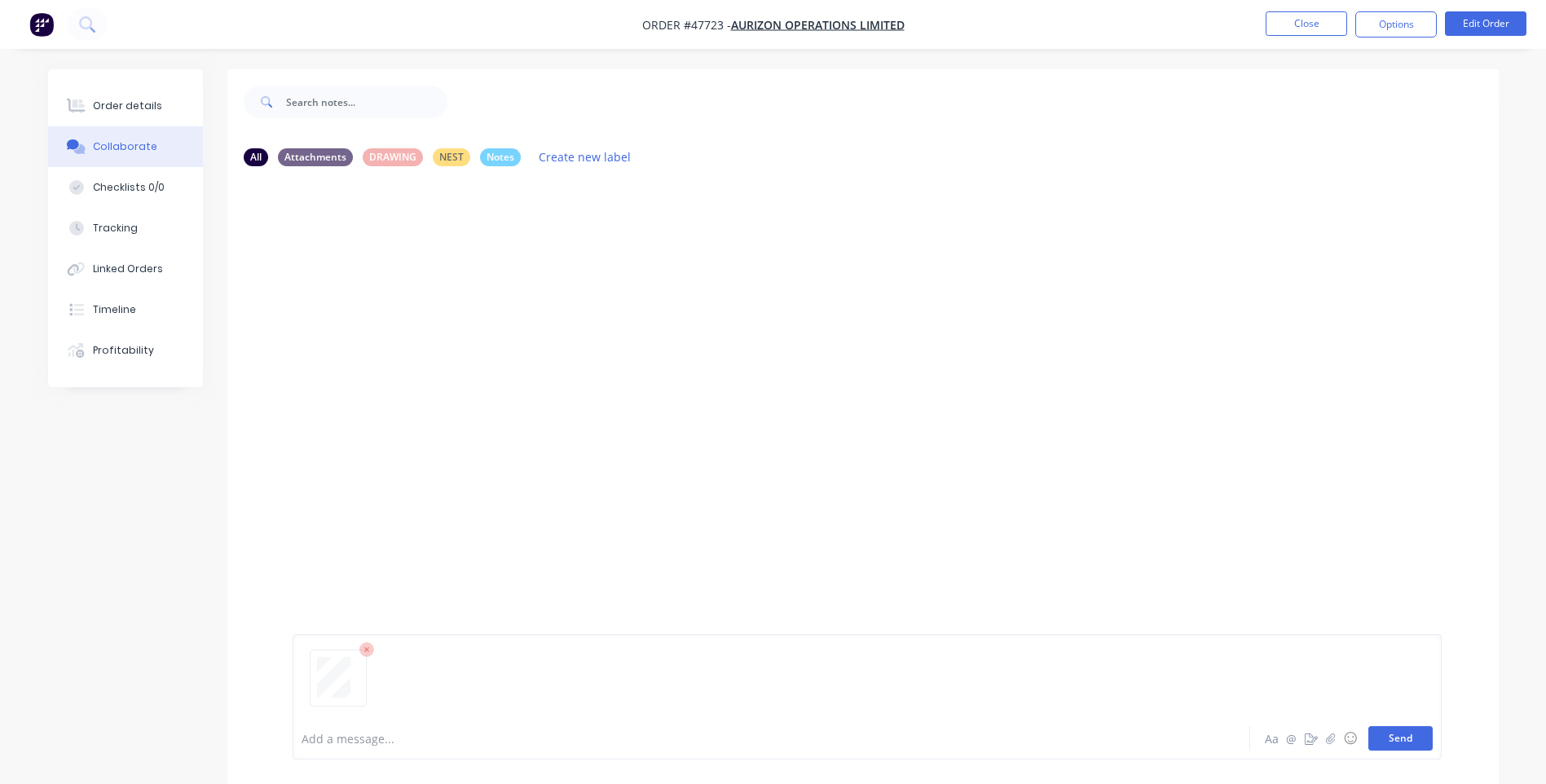
click at [1395, 739] on button "Send" at bounding box center [1400, 738] width 64 height 24
click at [1329, 25] on button "Close" at bounding box center [1305, 23] width 81 height 24
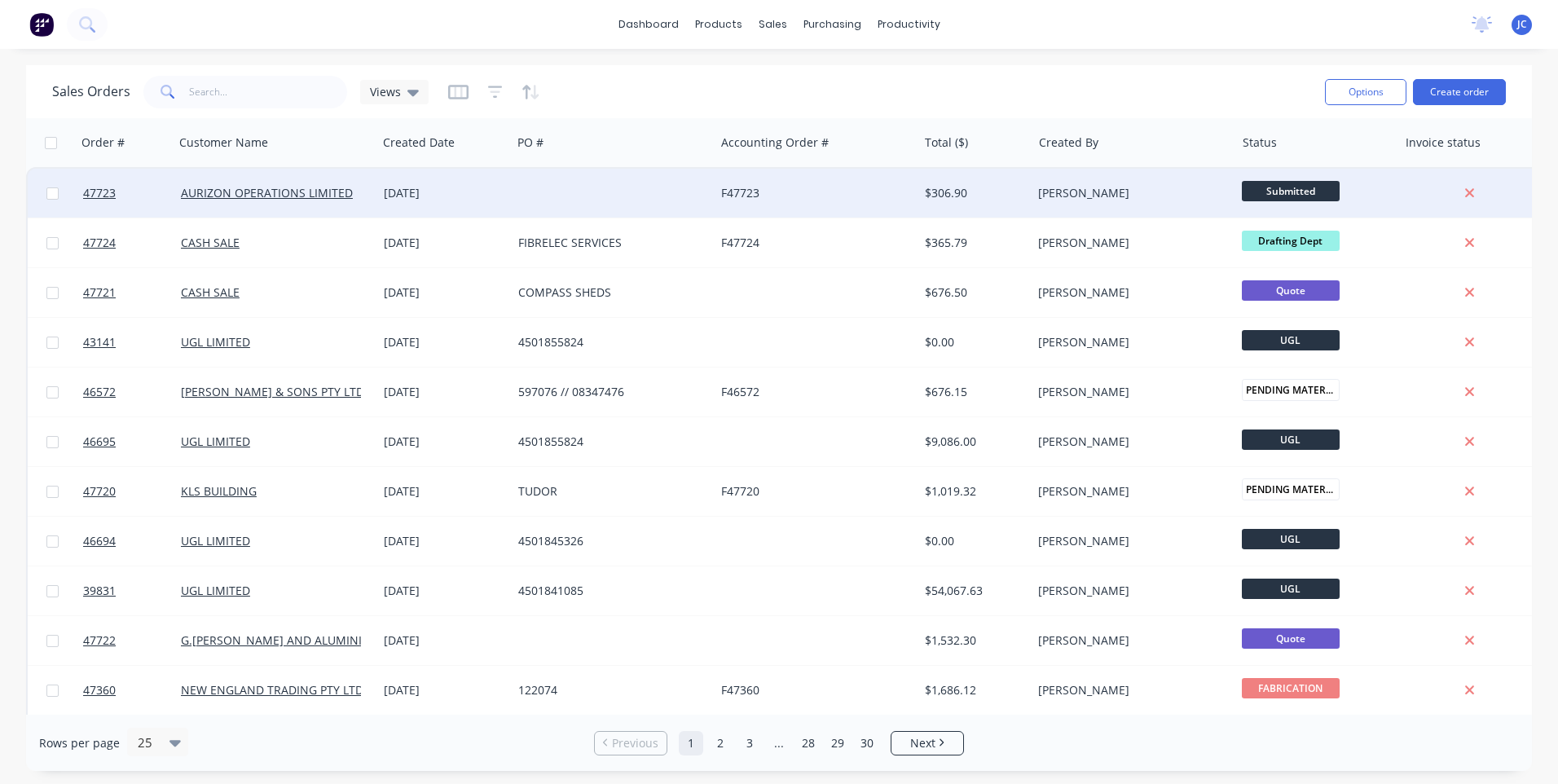
click at [833, 195] on div "F47723" at bounding box center [811, 193] width 181 height 16
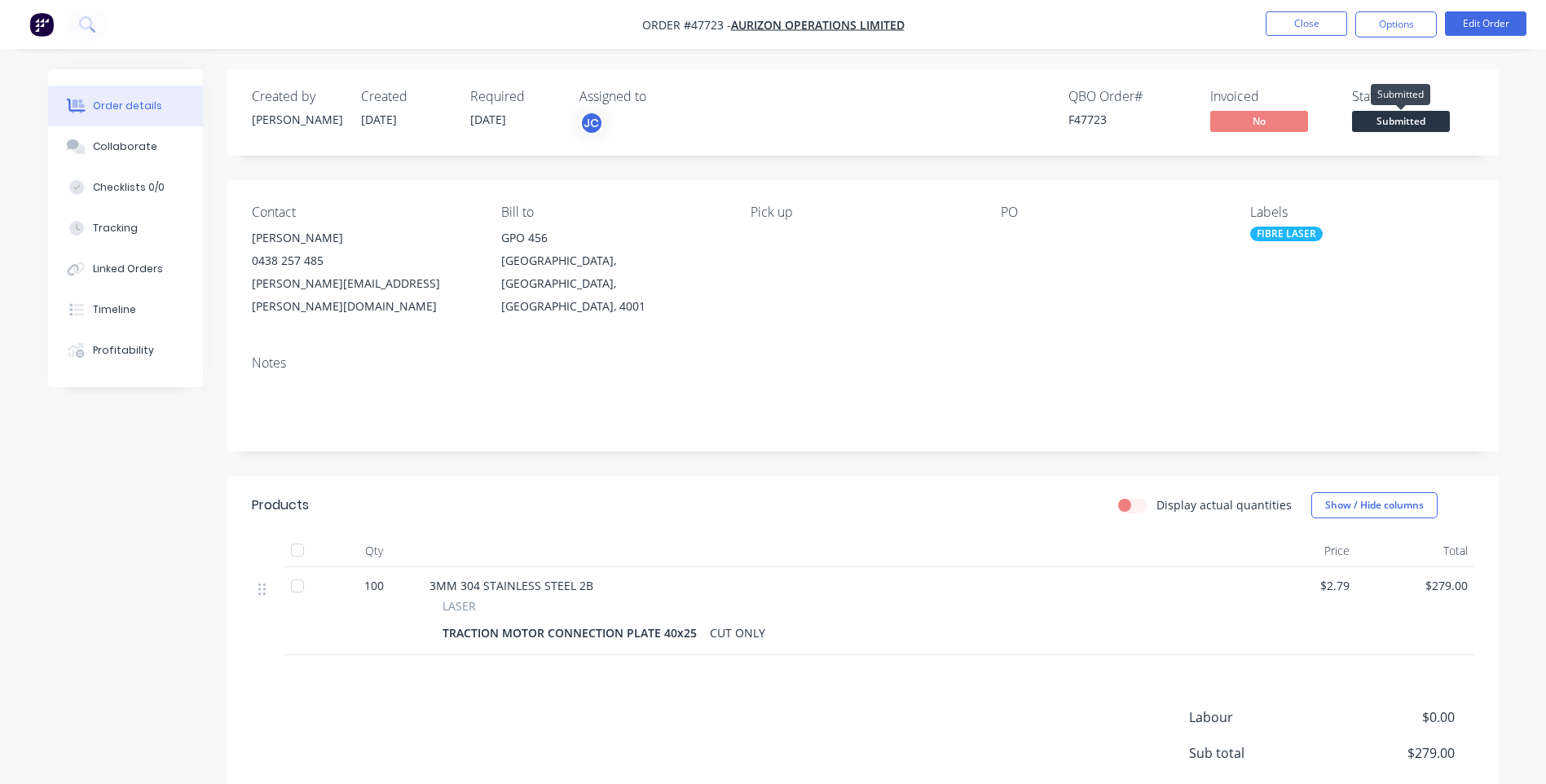
click at [1406, 121] on span "Submitted" at bounding box center [1401, 120] width 98 height 20
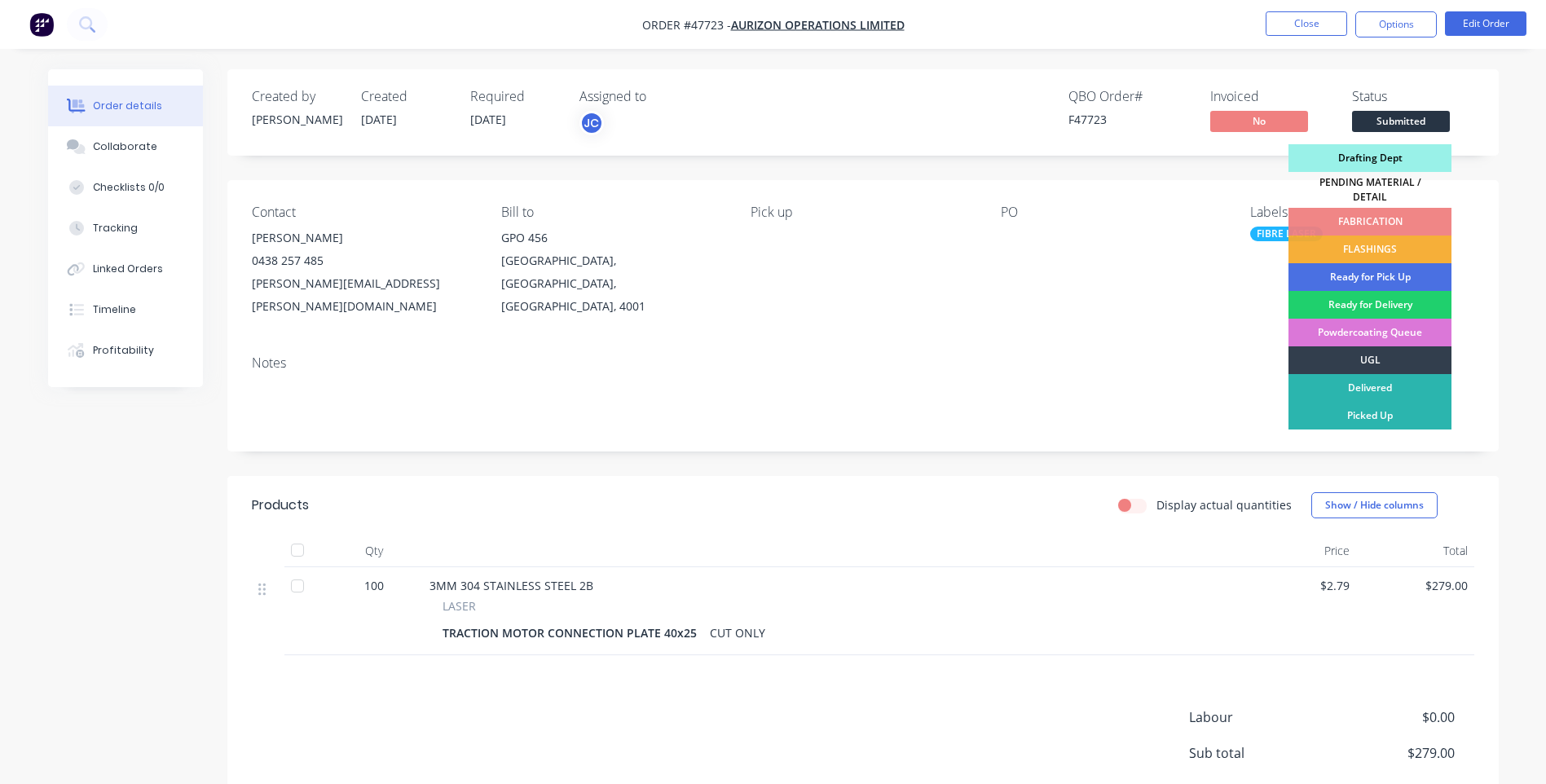
click at [1369, 159] on div "Drafting Dept" at bounding box center [1370, 158] width 163 height 28
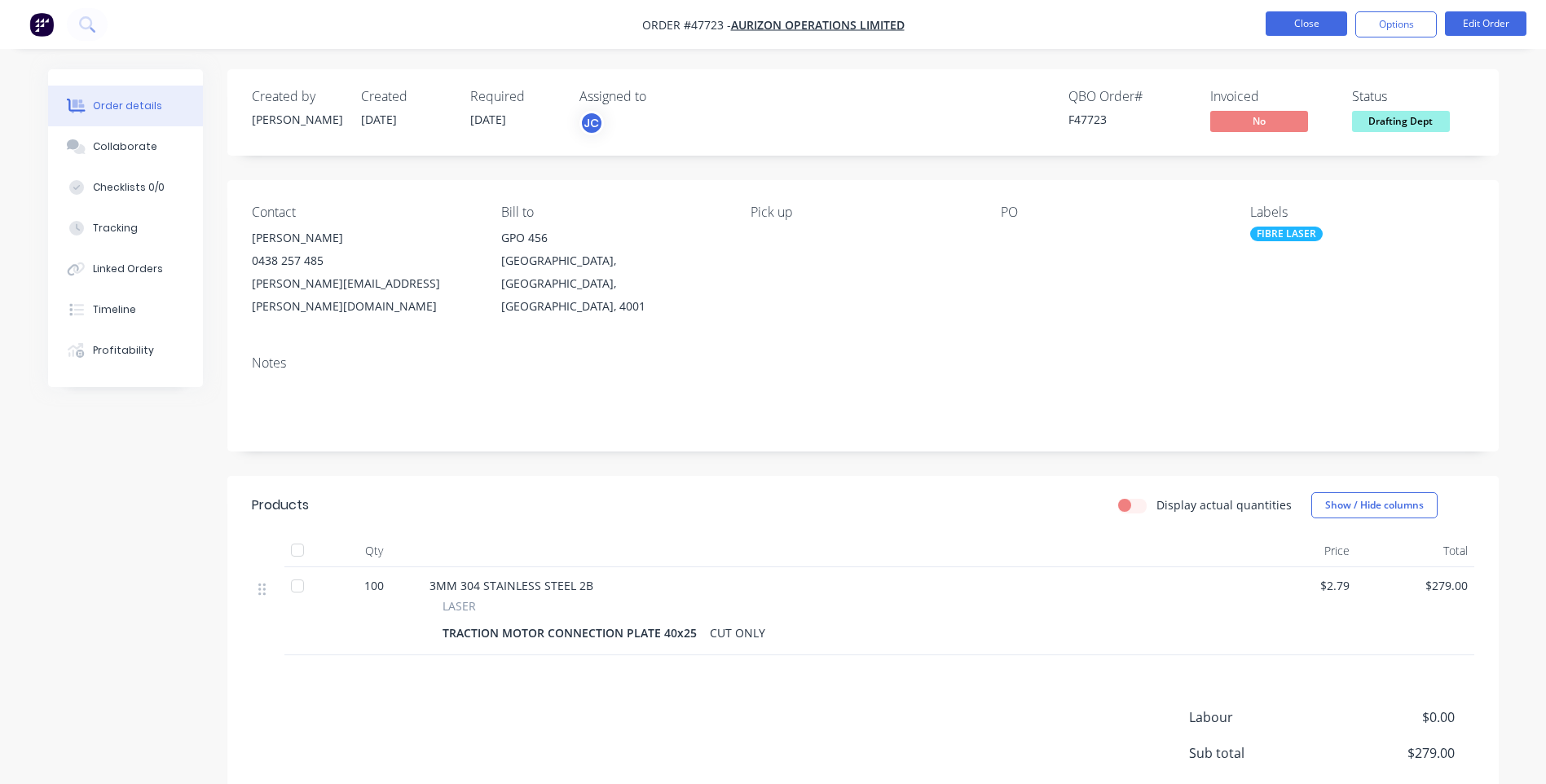
click at [1313, 29] on button "Close" at bounding box center [1305, 23] width 81 height 24
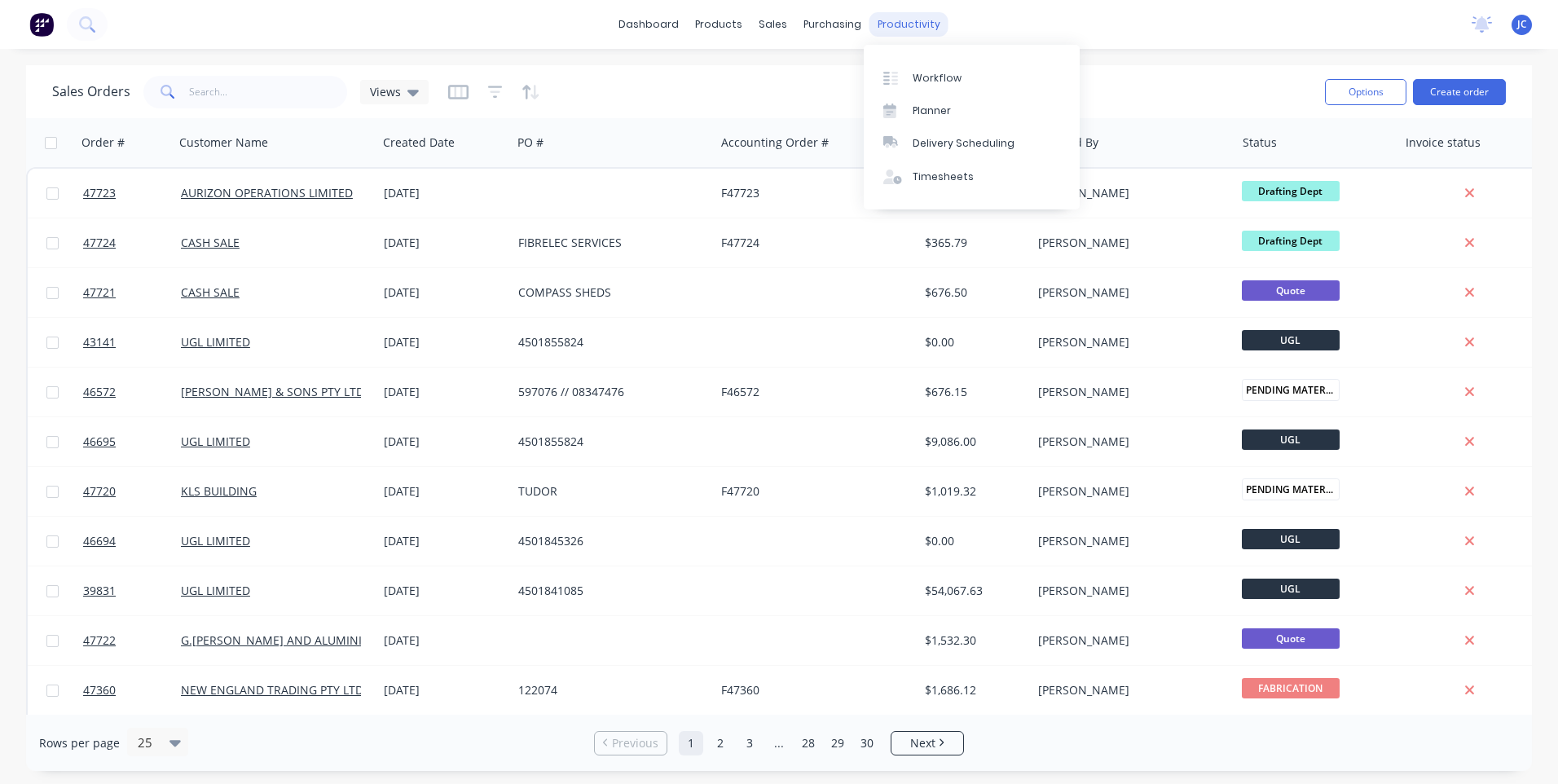
click at [909, 25] on div "productivity" at bounding box center [909, 24] width 79 height 24
click at [920, 69] on link "Workflow" at bounding box center [972, 78] width 216 height 33
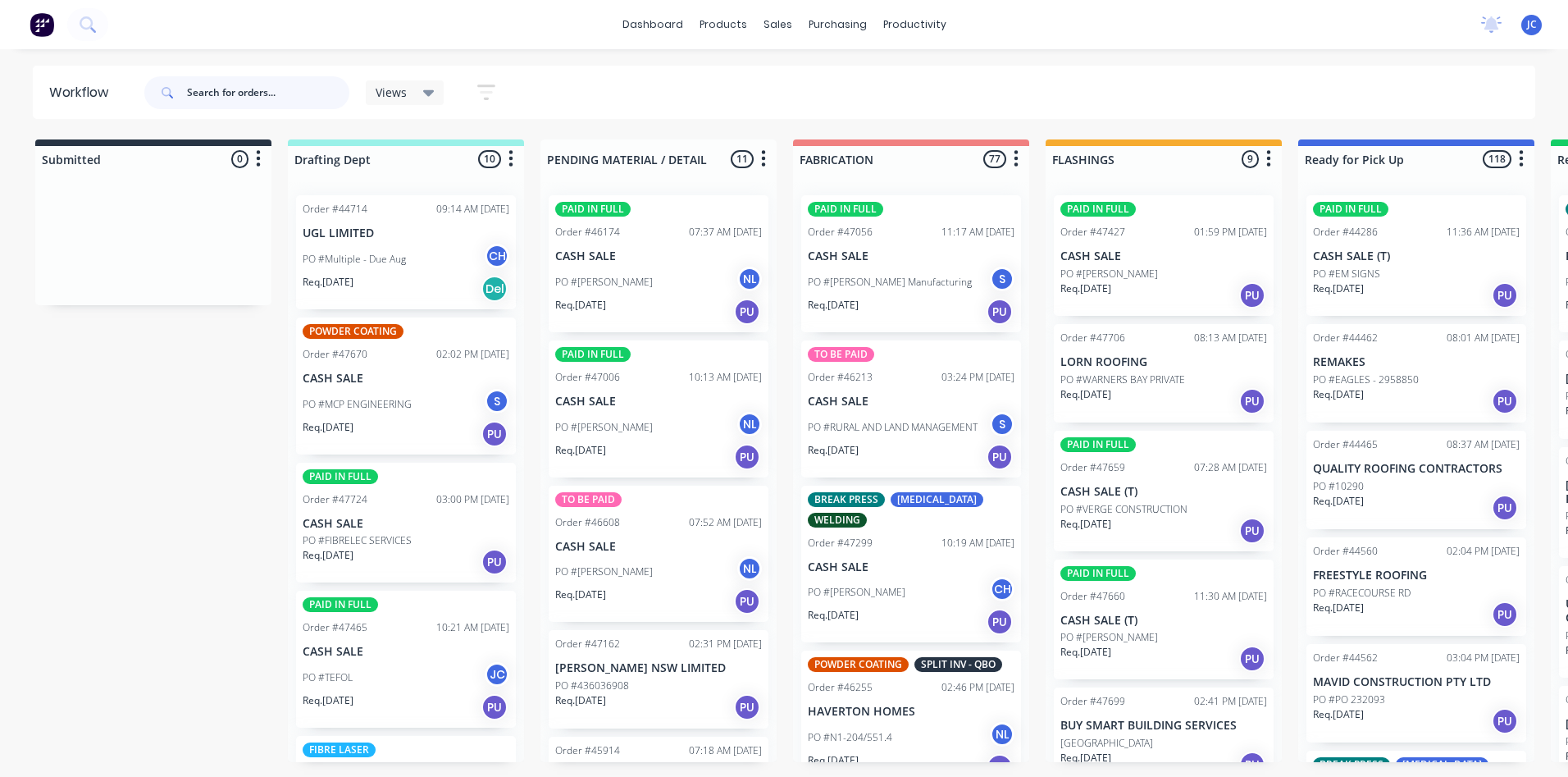
click at [240, 84] on input "text" at bounding box center [267, 92] width 162 height 33
type input "AURIZON"
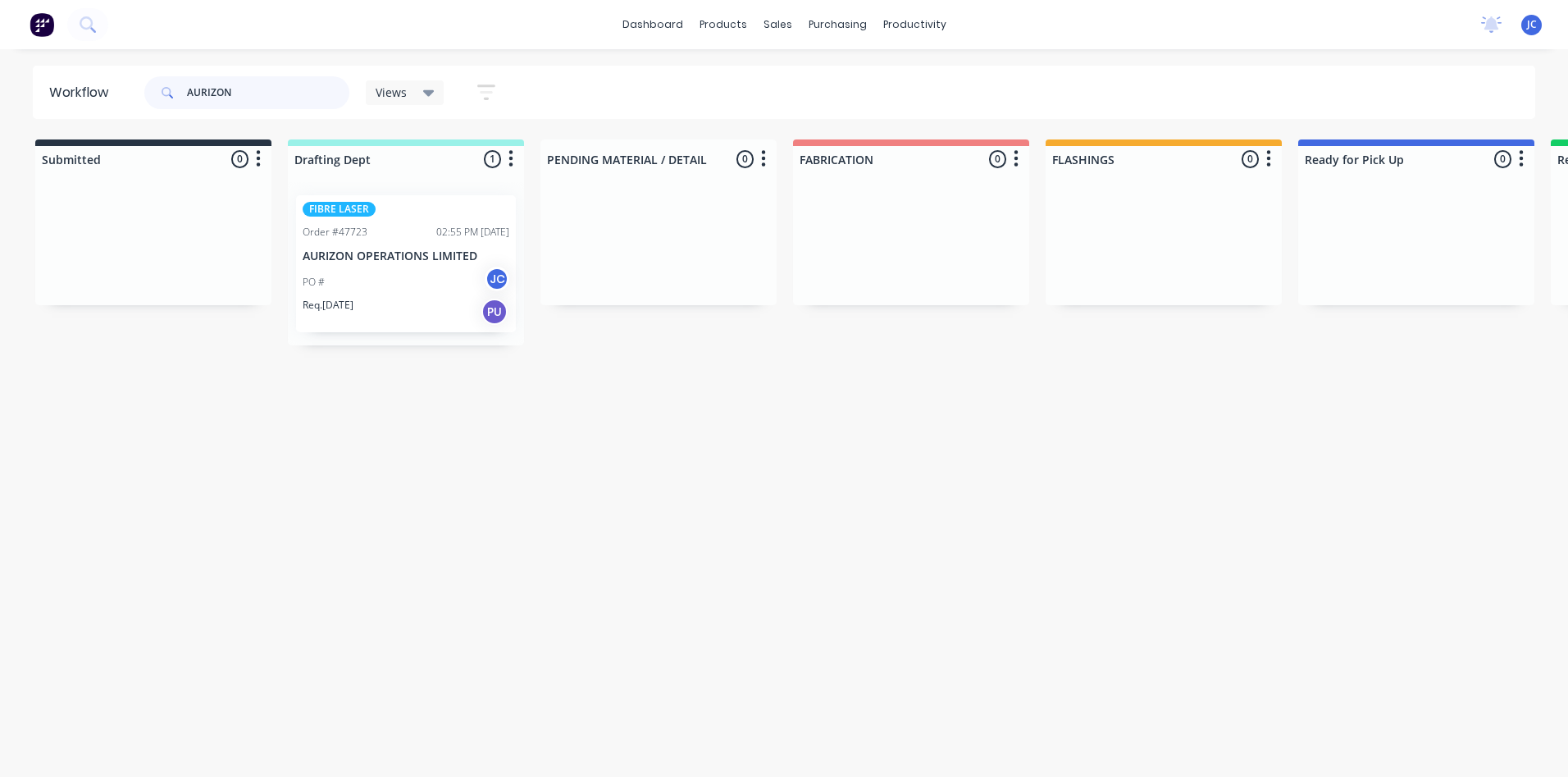
drag, startPoint x: 263, startPoint y: 102, endPoint x: 175, endPoint y: 106, distance: 88.1
click at [175, 106] on div "AURIZON" at bounding box center [247, 92] width 205 height 33
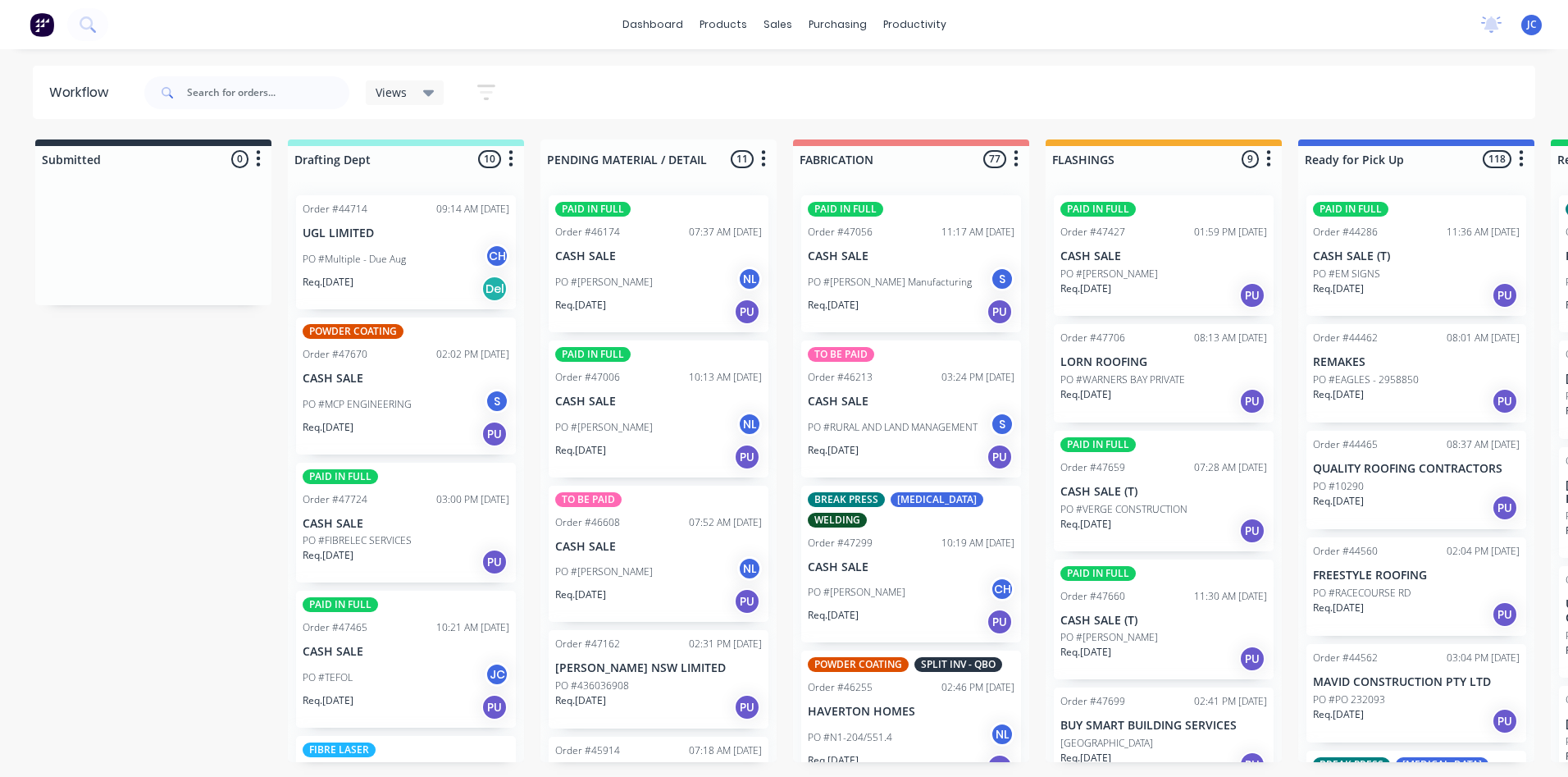
click at [1015, 88] on div "Views Save new view None (Default) edit [PERSON_NAME] edit Production edit Stua…" at bounding box center [838, 92] width 1395 height 49
